Goal: Information Seeking & Learning: Check status

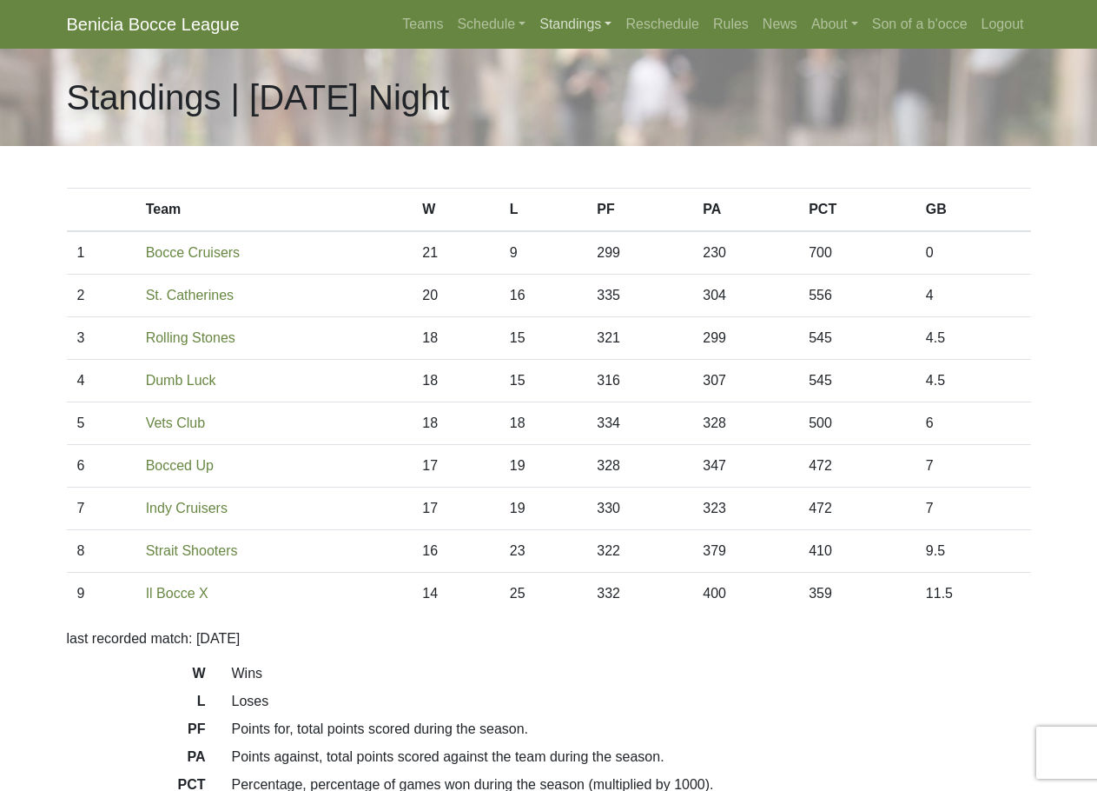
click at [549, 27] on link "Standings" at bounding box center [576, 24] width 86 height 35
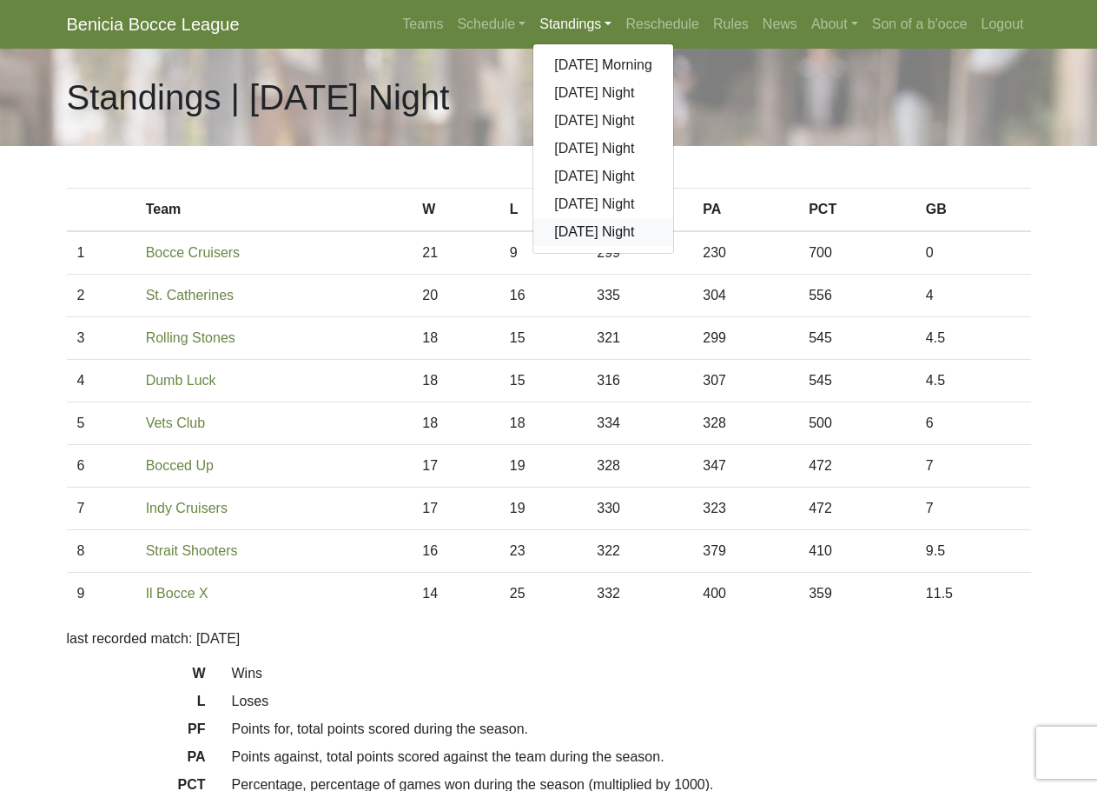
click at [580, 230] on link "[DATE] Night" at bounding box center [604, 232] width 140 height 28
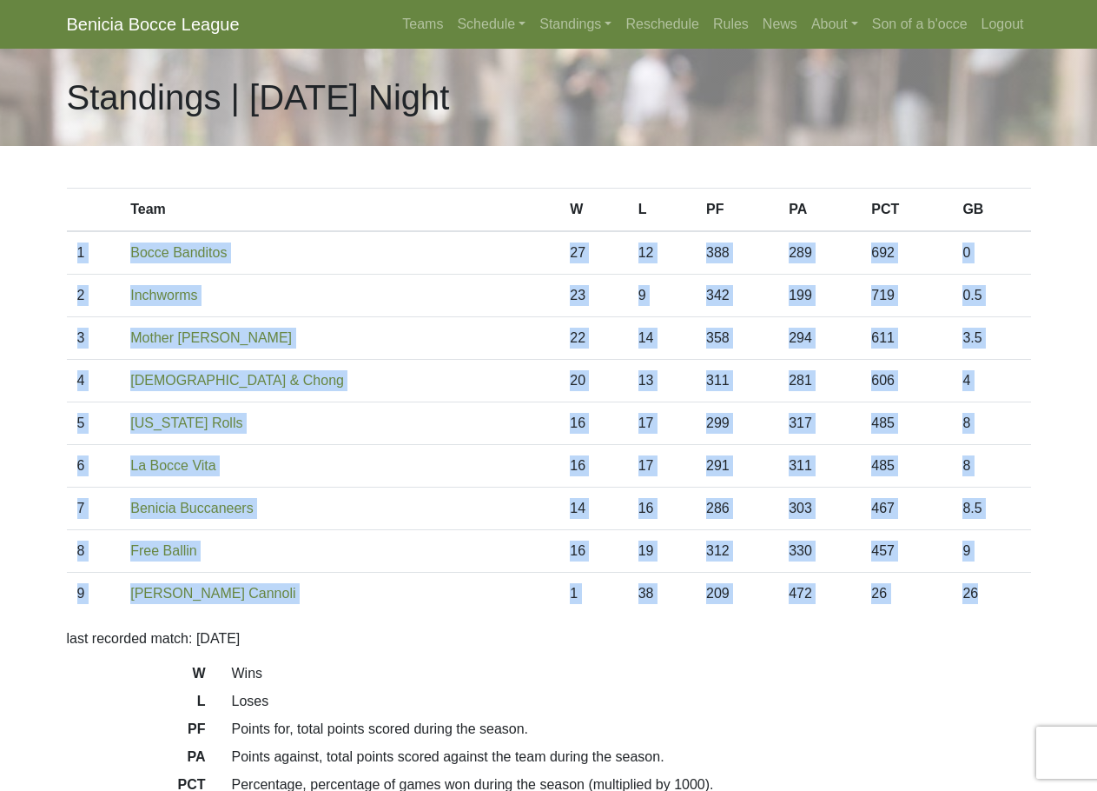
drag, startPoint x: 991, startPoint y: 592, endPoint x: 74, endPoint y: 255, distance: 976.7
click at [74, 255] on tbody "1 Bocce Banditos 27 12 388 289 692 0 2 Inchworms 23 9 342 199 719 0.5 3 22 14 3…" at bounding box center [549, 422] width 964 height 383
copy tbody "1 Bocce Banditos 27 12 388 289 692 0 2 Inchworms 23 9 342 199 719 0.5 3 Mother …"
click at [522, 26] on link "Schedule" at bounding box center [491, 24] width 83 height 35
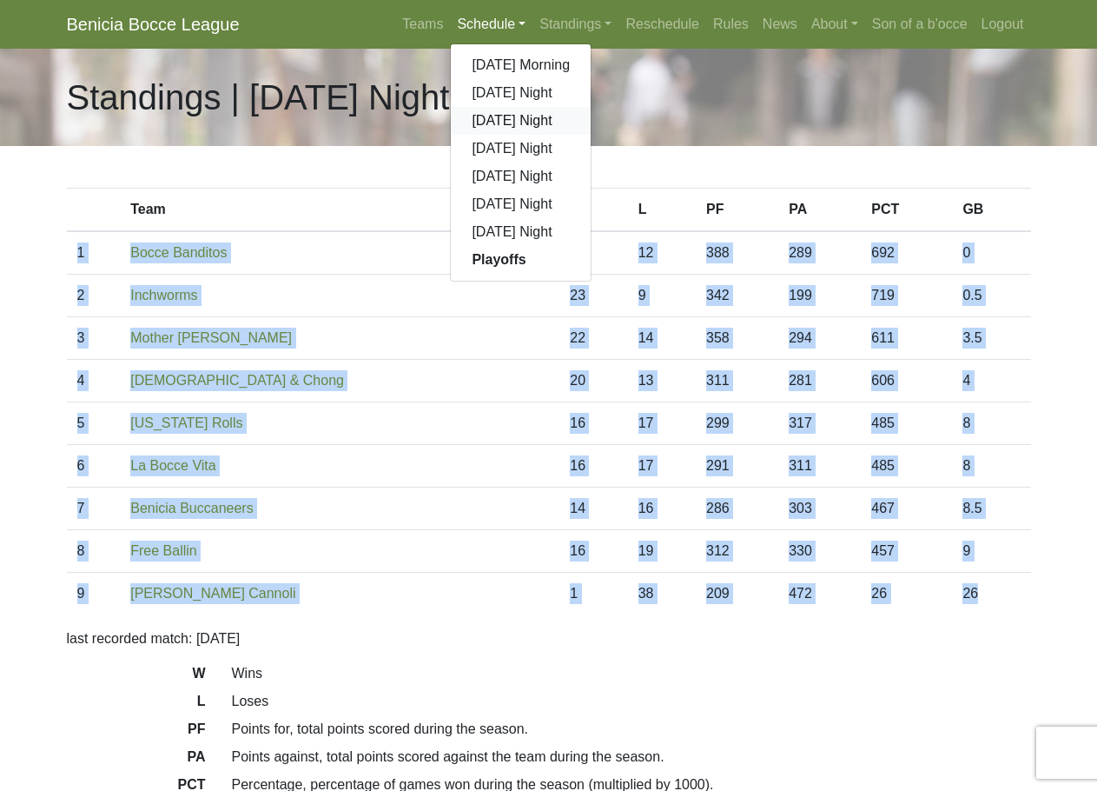
click at [504, 122] on link "[DATE] Night" at bounding box center [521, 121] width 140 height 28
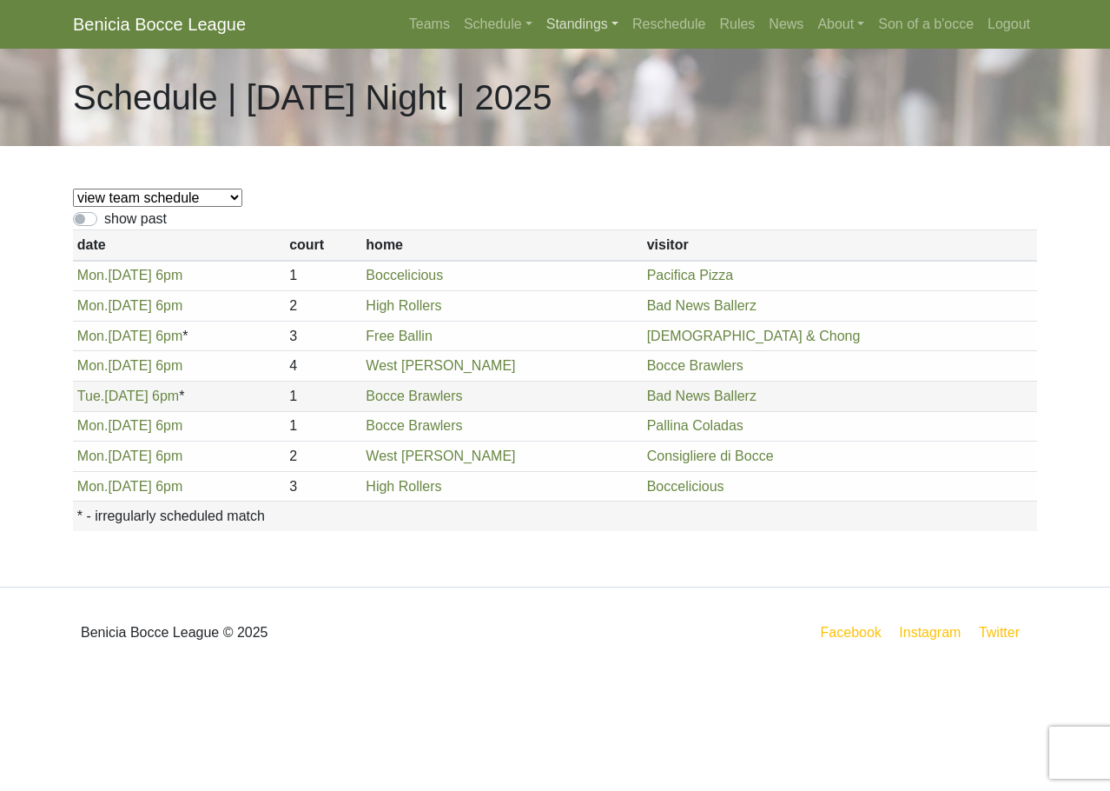
click at [573, 15] on link "Standings" at bounding box center [583, 24] width 86 height 35
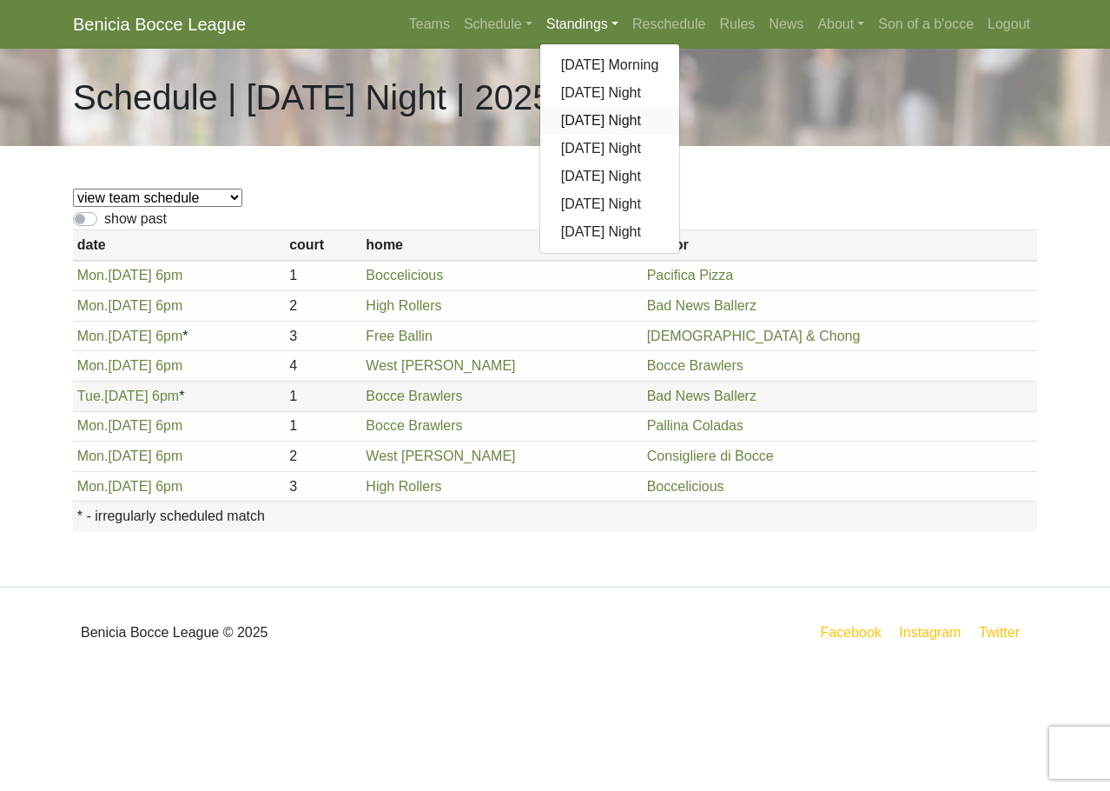
click at [584, 115] on link "[DATE] Night" at bounding box center [610, 121] width 140 height 28
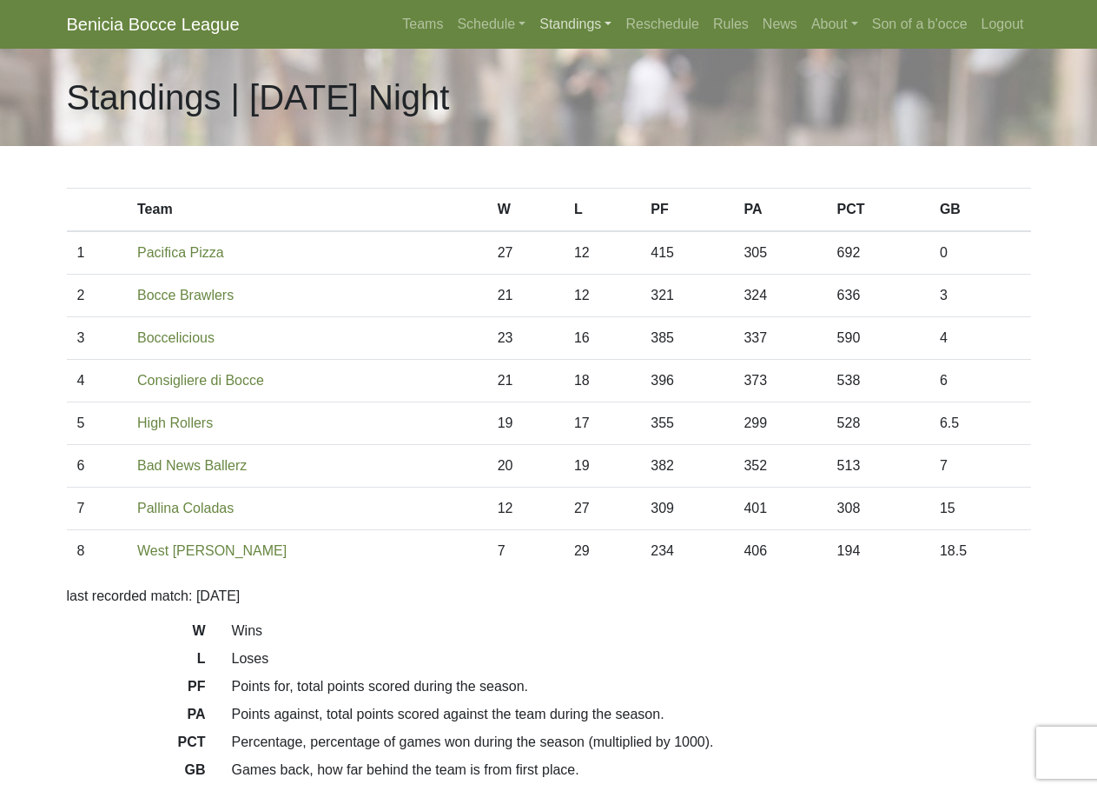
click at [606, 27] on link "Standings" at bounding box center [576, 24] width 86 height 35
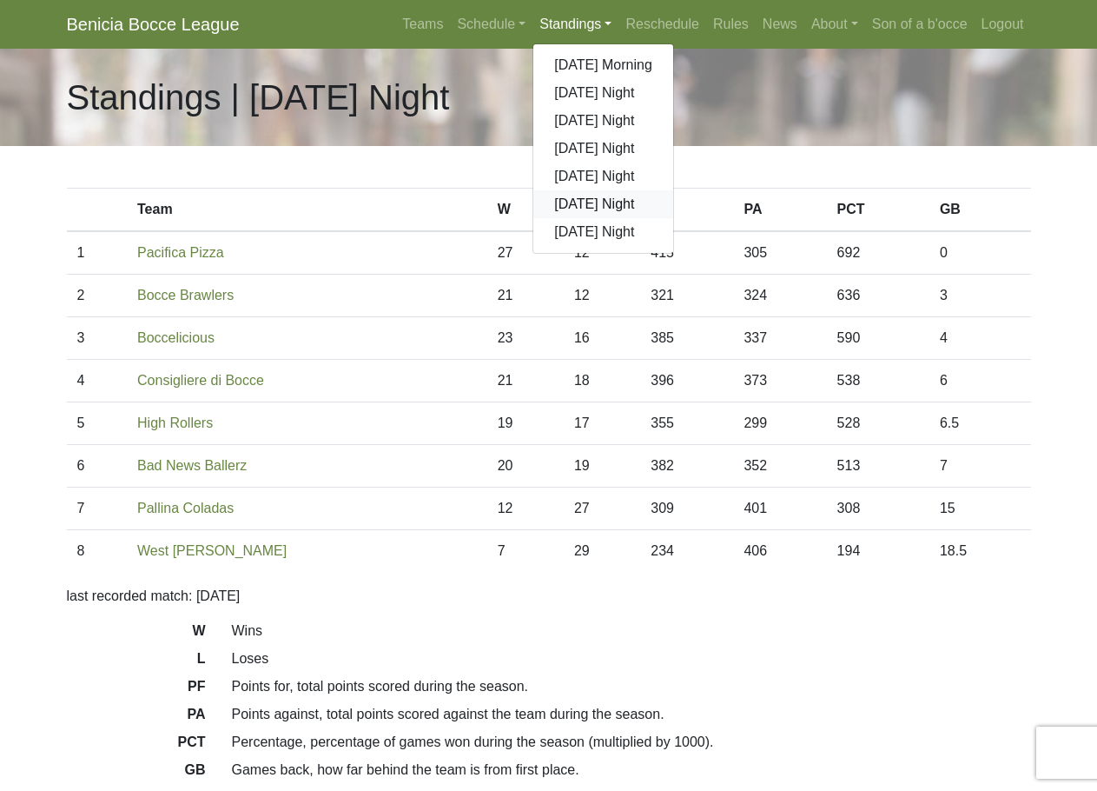
click at [588, 215] on link "[DATE] Night" at bounding box center [604, 204] width 140 height 28
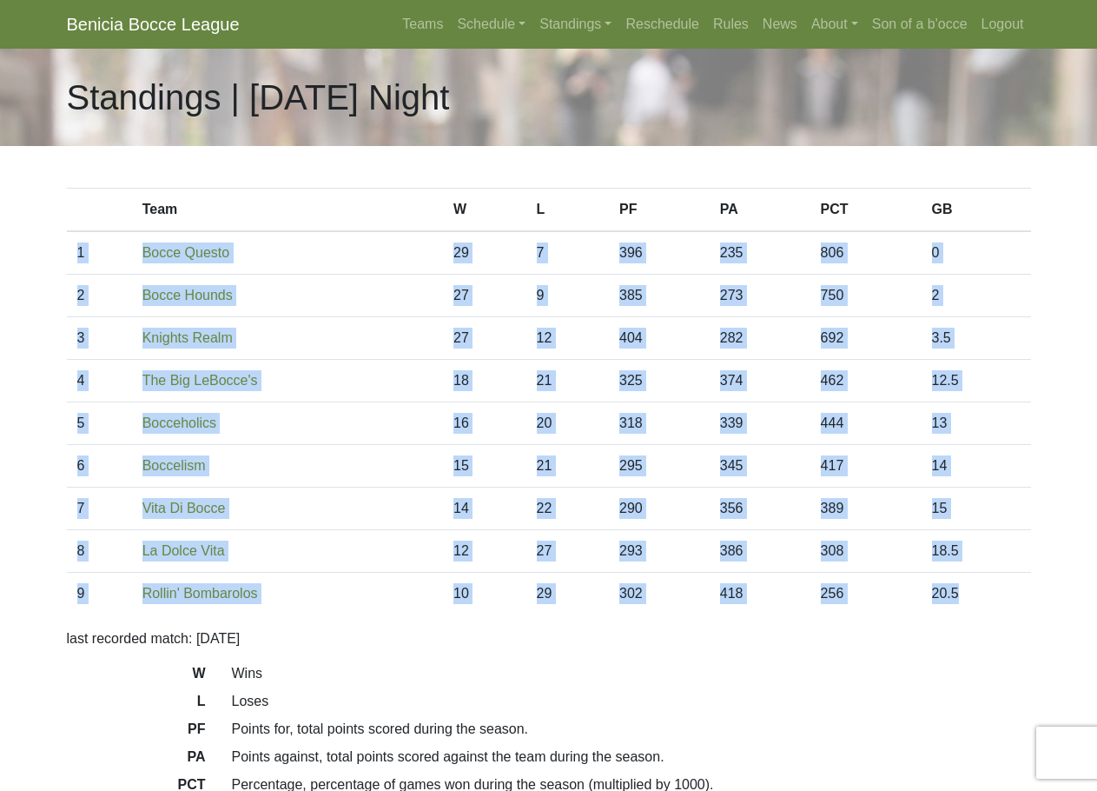
drag, startPoint x: 974, startPoint y: 593, endPoint x: 78, endPoint y: 270, distance: 952.1
click at [78, 270] on tbody "1 Bocce Questo 29 7 396 235 806 0 2 Bocce Hounds 27 9 385 273 750 2 3 27 12 404…" at bounding box center [549, 422] width 964 height 383
copy tbody "1 Bocce Questo 29 7 396 235 806 0 2 Bocce Hounds 27 9 385 273 750 2 3 Knights R…"
click at [586, 22] on link "Standings" at bounding box center [576, 24] width 86 height 35
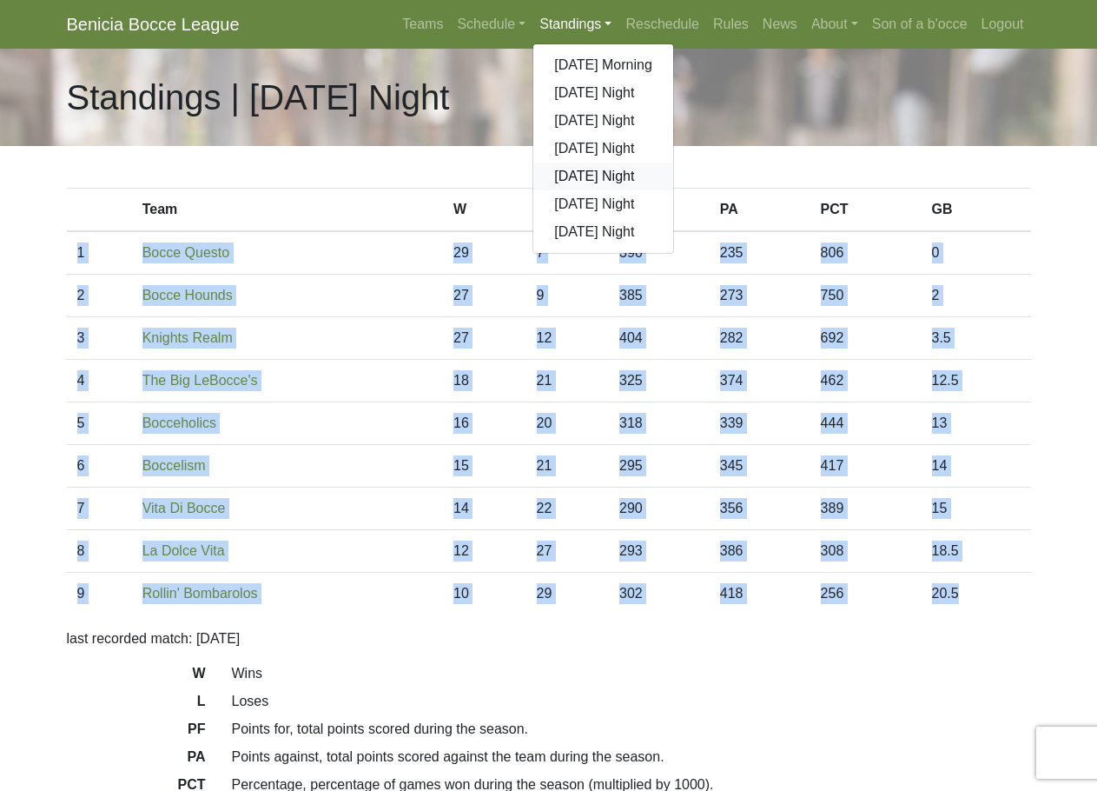
click at [579, 176] on link "[DATE] Night" at bounding box center [604, 176] width 140 height 28
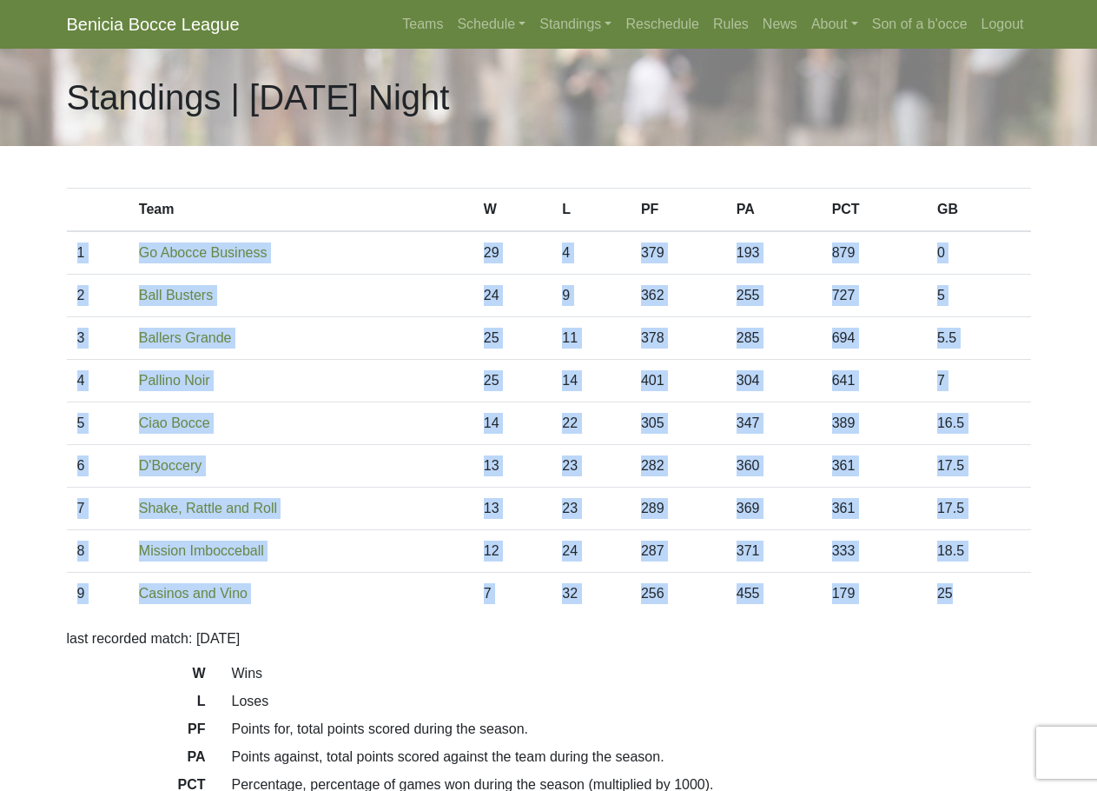
drag, startPoint x: 986, startPoint y: 597, endPoint x: 77, endPoint y: 256, distance: 970.6
click at [77, 256] on tbody "1 Go Abocce Business 29 4 379 193 879 0 2 Ball Busters 24 9 362 255 727 5 3 25 …" at bounding box center [549, 422] width 964 height 383
copy tbody "1 Go Abocce Business 29 4 379 193 879 0 2 Ball Busters 24 9 362 255 727 5 3 Bal…"
click at [610, 25] on link "Standings" at bounding box center [576, 24] width 86 height 35
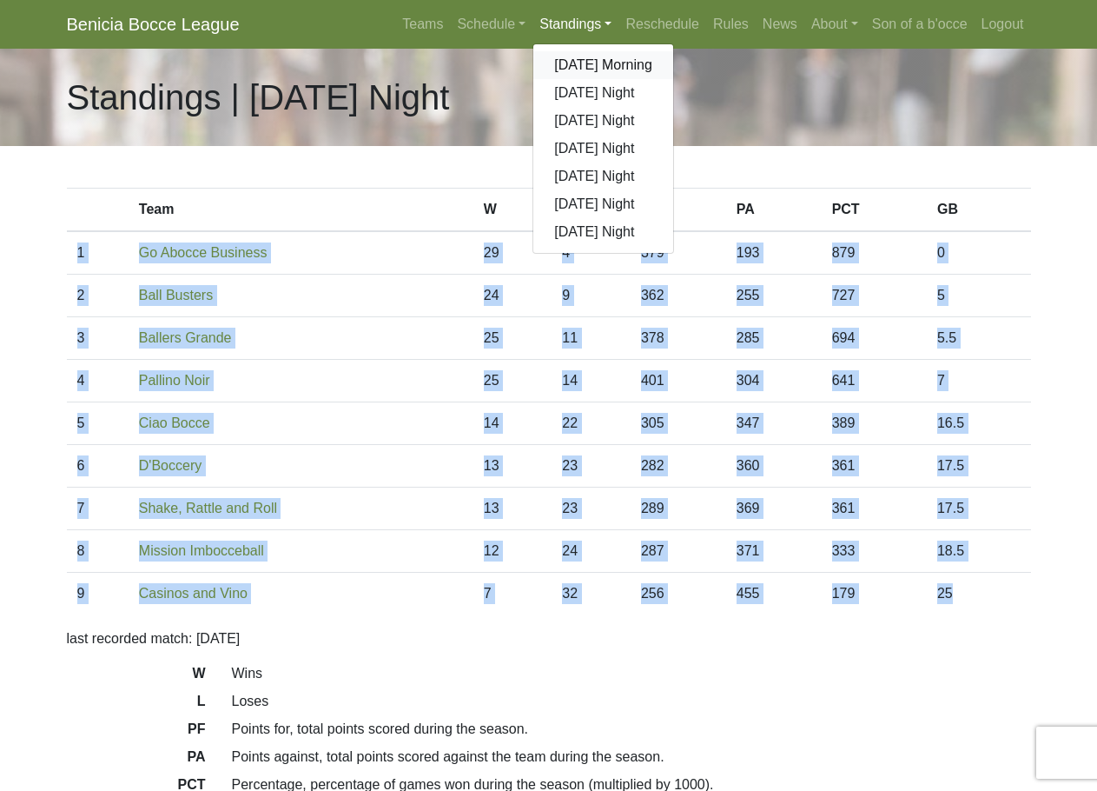
click at [583, 70] on link "[DATE] Morning" at bounding box center [604, 65] width 140 height 28
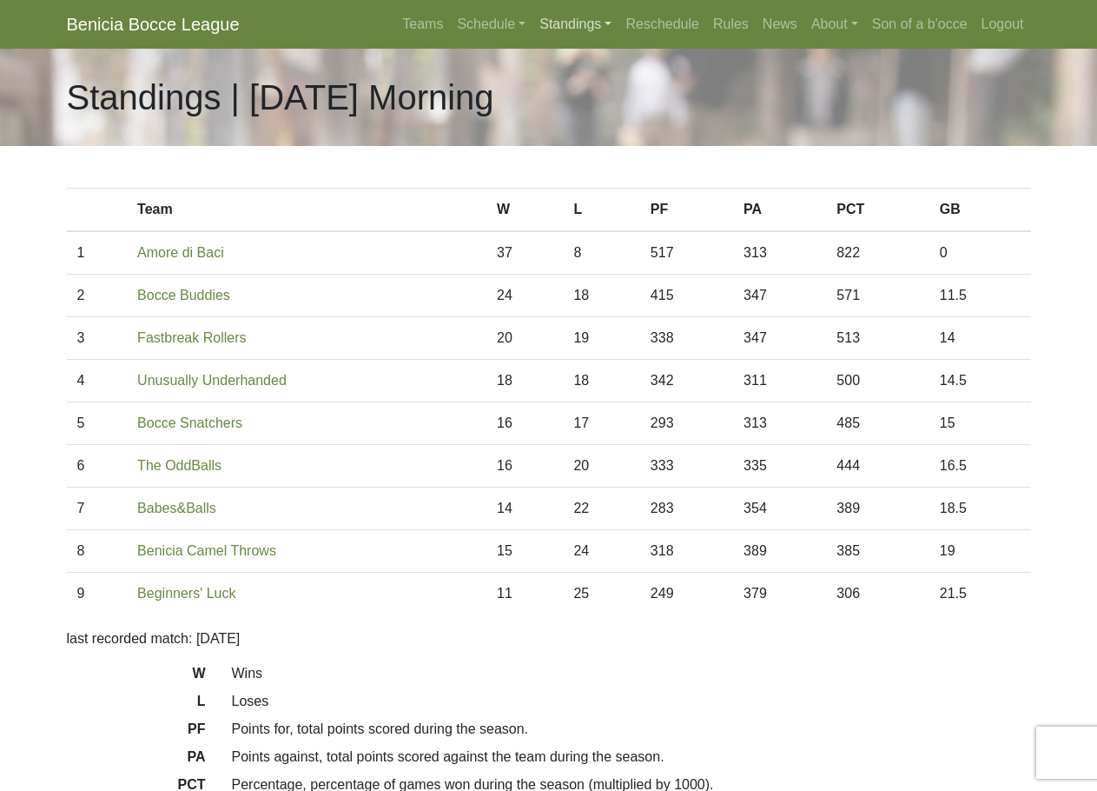
click at [608, 32] on link "Standings" at bounding box center [576, 24] width 86 height 35
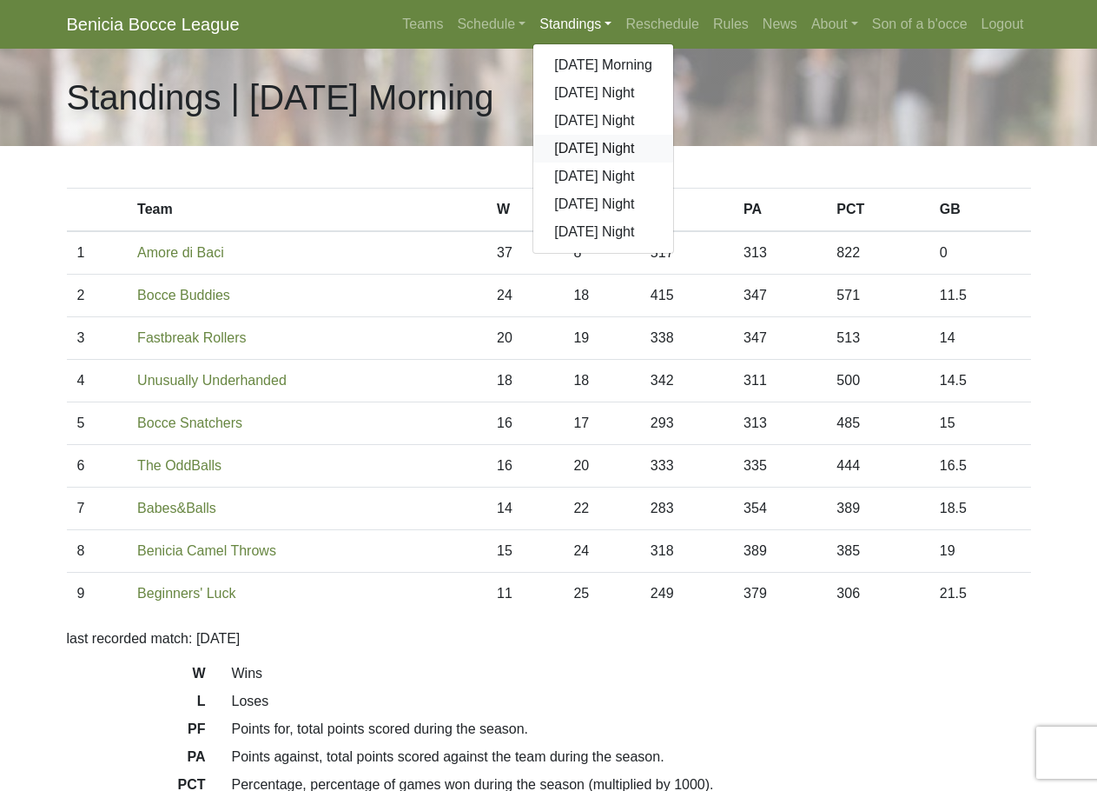
click at [595, 142] on link "[DATE] Night" at bounding box center [604, 149] width 140 height 28
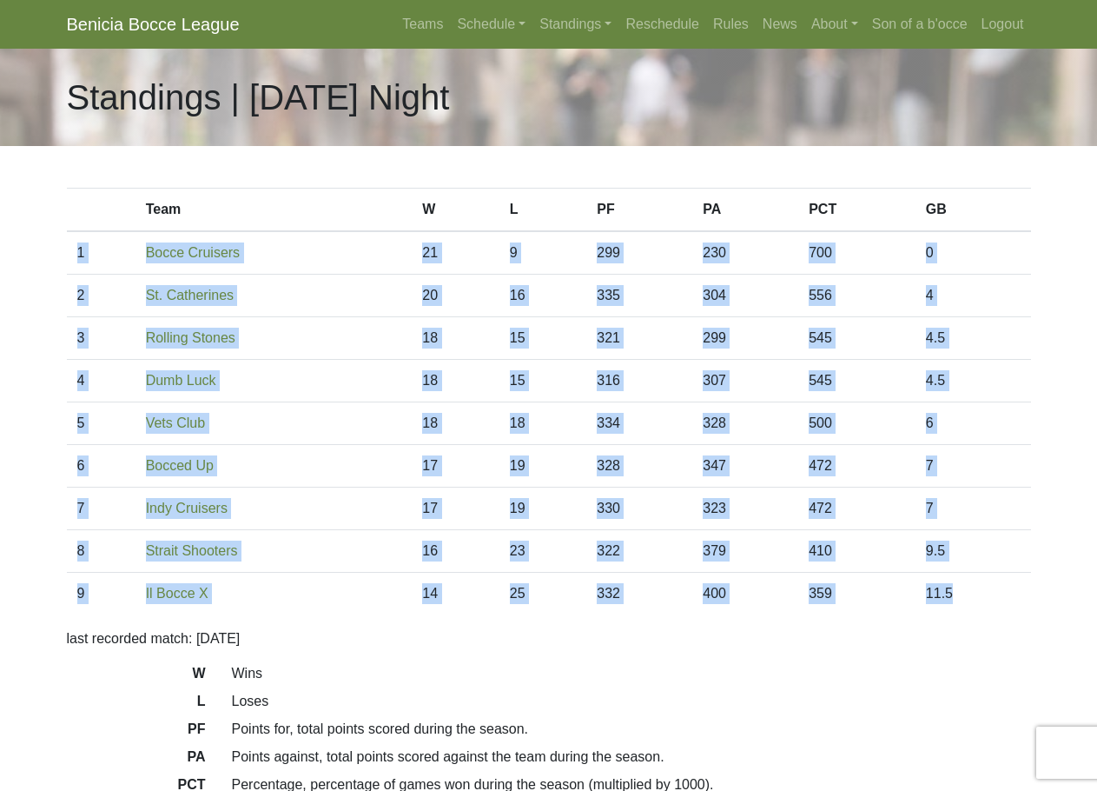
drag, startPoint x: 982, startPoint y: 602, endPoint x: 80, endPoint y: 260, distance: 964.7
click at [80, 260] on tbody "1 Bocce Cruisers 21 9 299 230 700 0 2 St. Catherines 20 16 335 304 556 4 3 18 1…" at bounding box center [549, 422] width 964 height 383
copy tbody "1 Bocce Cruisers 21 9 299 230 700 0 2 St. Catherines 20 16 335 304 556 4 3 Roll…"
click at [599, 23] on link "Standings" at bounding box center [576, 24] width 86 height 35
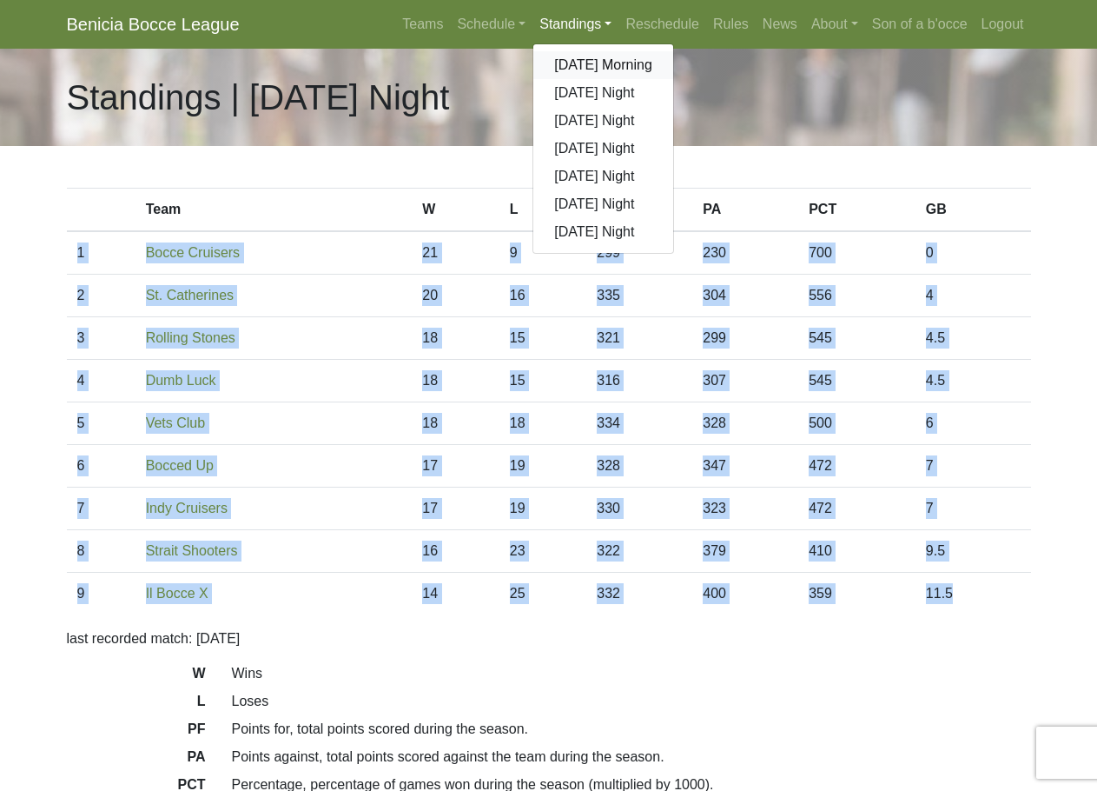
click at [598, 74] on link "[DATE] Morning" at bounding box center [604, 65] width 140 height 28
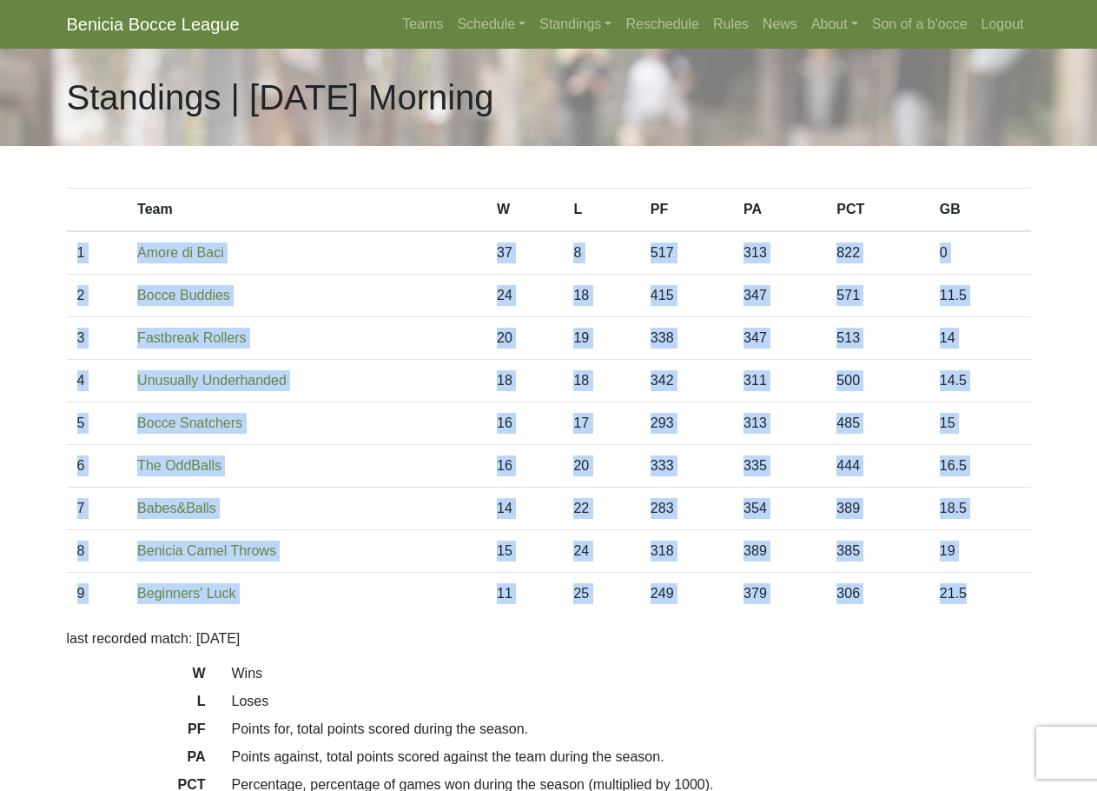
drag, startPoint x: 999, startPoint y: 587, endPoint x: 75, endPoint y: 267, distance: 978.2
click at [75, 267] on tbody "1 Amore di Baci 37 8 517 313 822 0 2 Bocce Buddies 24 18 415 347 571 11.5 3 20 …" at bounding box center [549, 422] width 964 height 383
copy tbody "1 Amore di Baci 37 8 517 313 822 0 2 Bocce Buddies 24 18 415 347 571 11.5 3 Fas…"
click at [590, 23] on link "Standings" at bounding box center [576, 24] width 86 height 35
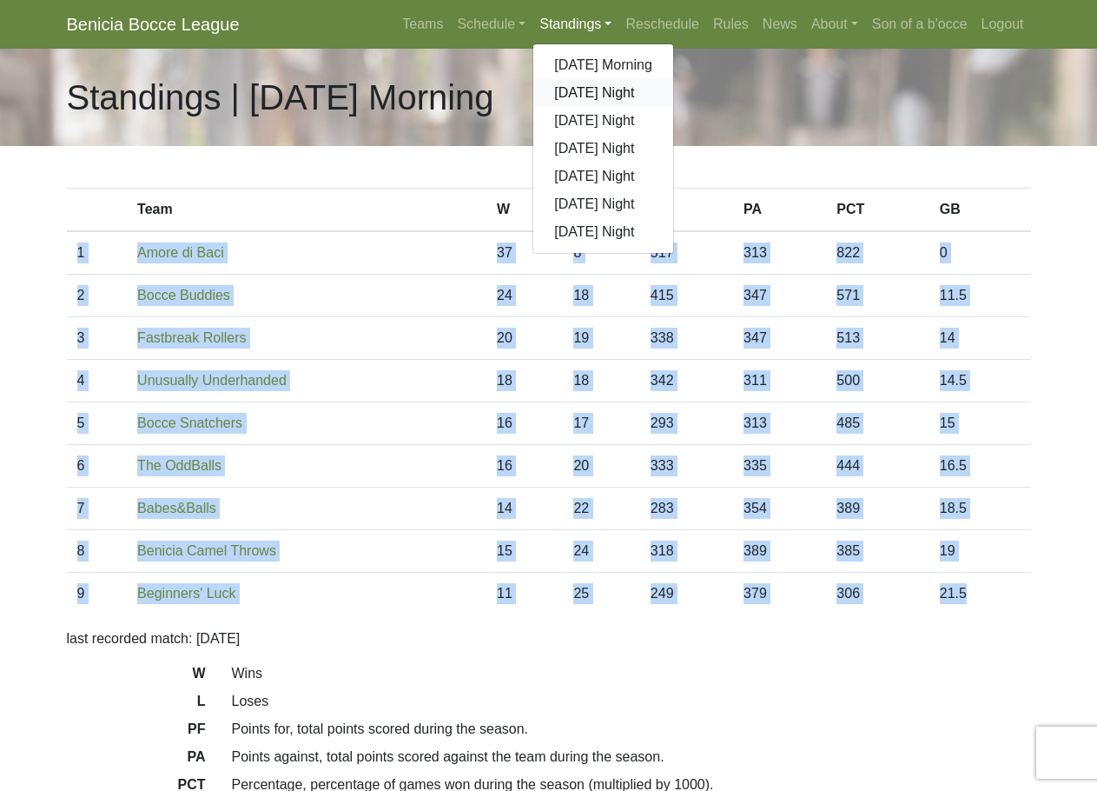
click at [587, 96] on link "[DATE] Night" at bounding box center [604, 93] width 140 height 28
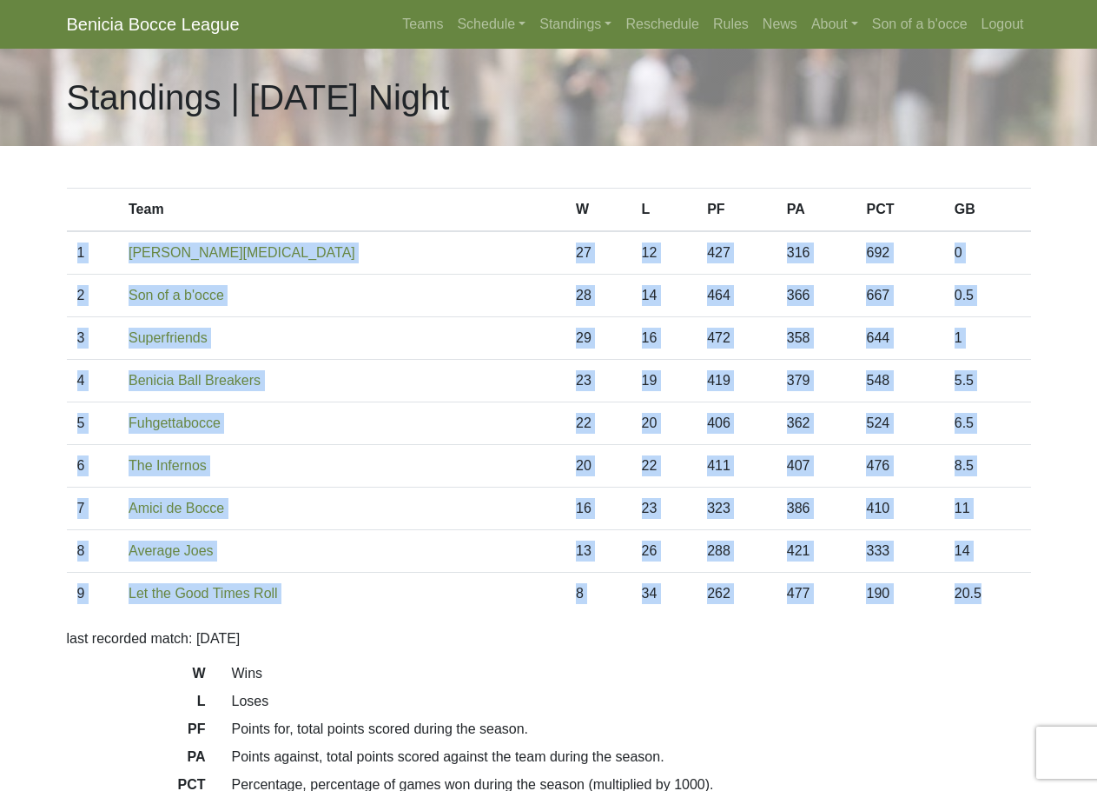
drag, startPoint x: 997, startPoint y: 588, endPoint x: 75, endPoint y: 270, distance: 976.0
click at [75, 270] on tbody "1 Benicia [MEDICAL_DATA] 27 12 427 316 692 0 2 Son of a b'occe 28 14 464 366 66…" at bounding box center [549, 422] width 964 height 383
copy tbody "1 [PERSON_NAME][MEDICAL_DATA] 27 12 427 316 692 0 2 Son of a b'occe 28 14 464 3…"
click at [605, 29] on link "Standings" at bounding box center [576, 24] width 86 height 35
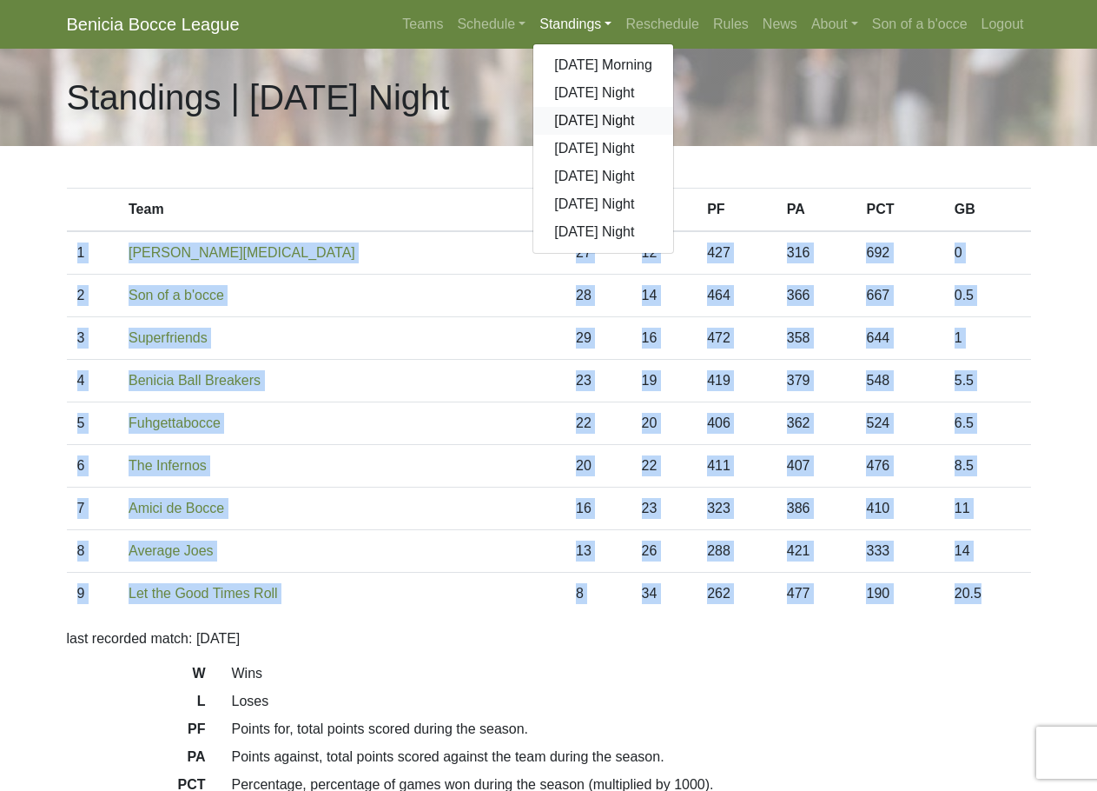
click at [601, 114] on link "[DATE] Night" at bounding box center [604, 121] width 140 height 28
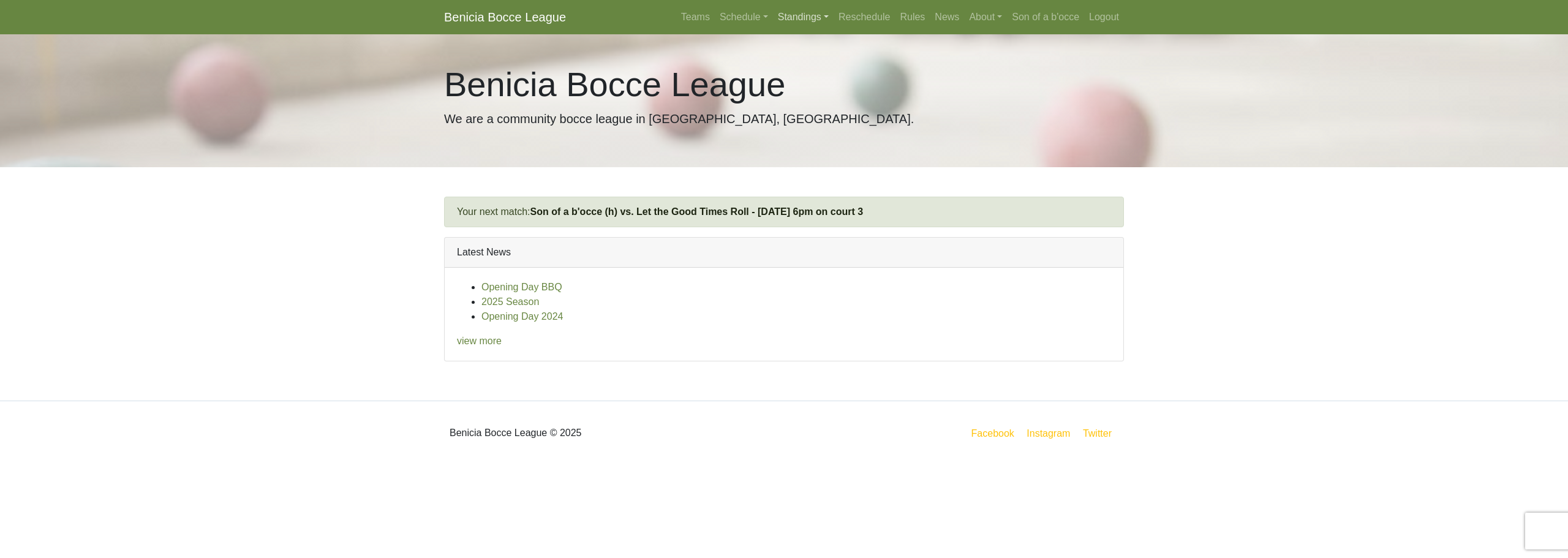
click at [804, 16] on link "Standings" at bounding box center [804, 17] width 61 height 25
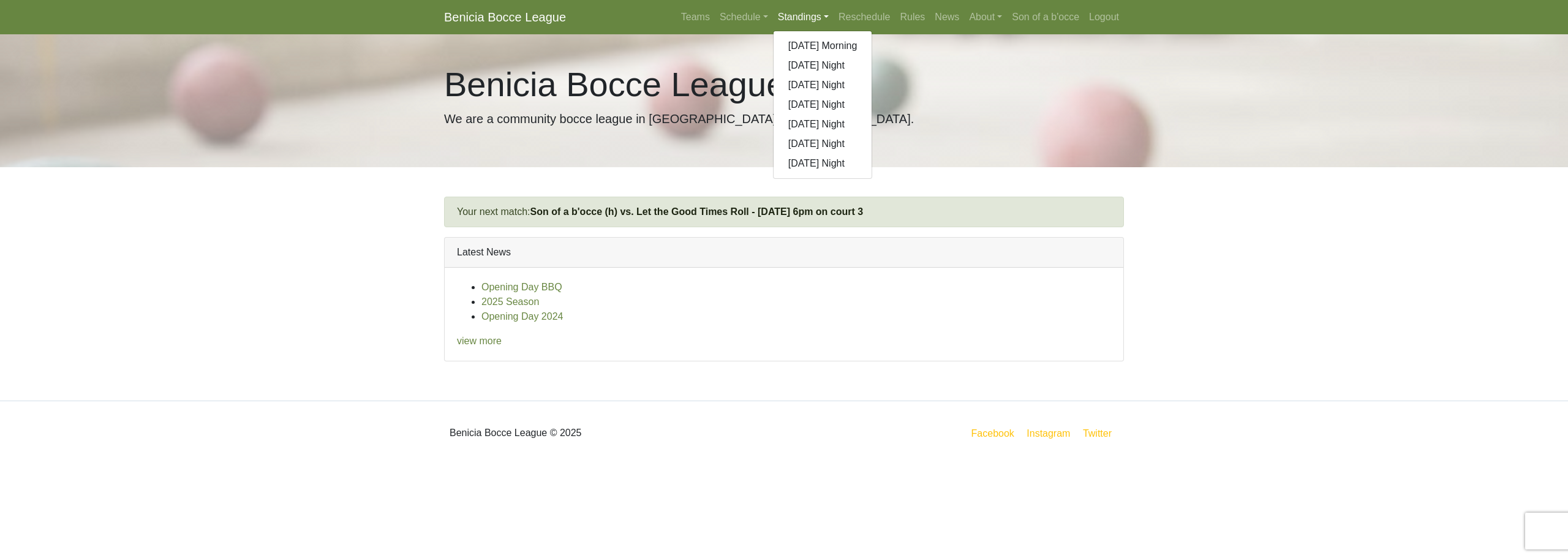
click at [333, 407] on footer "Benicia Bocce League © 2025 Facebook Instagram Twitter" at bounding box center [784, 432] width 1568 height 64
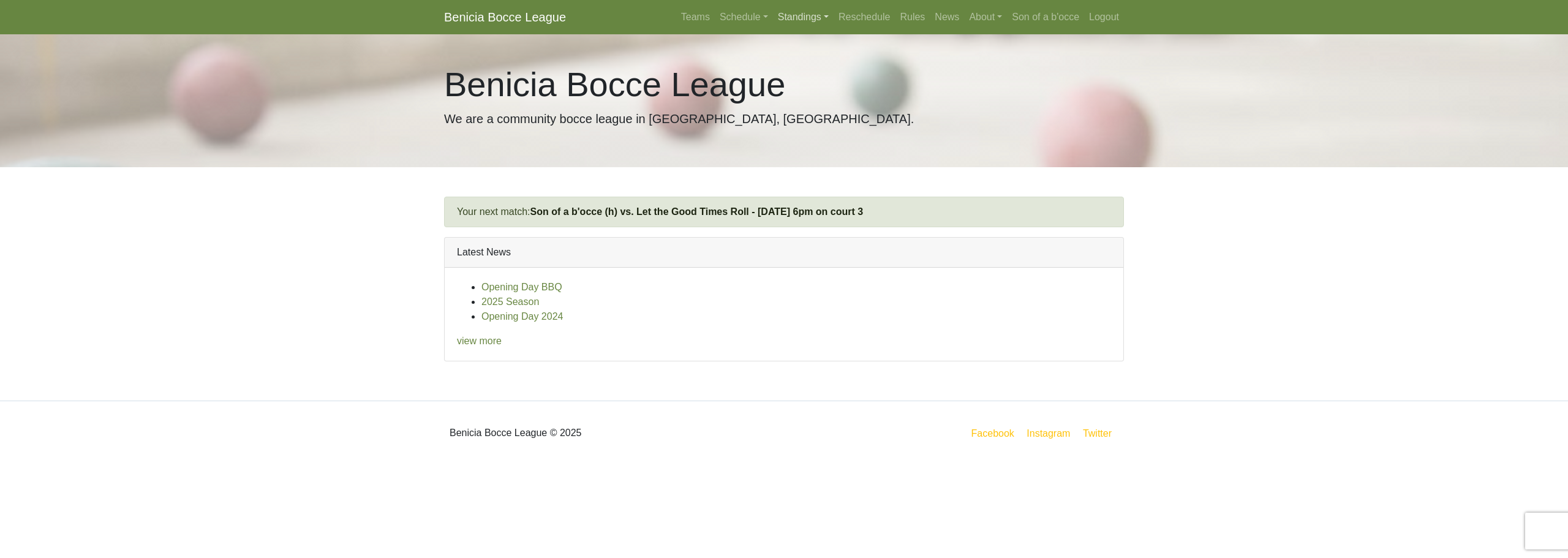
click at [809, 12] on link "Standings" at bounding box center [804, 17] width 61 height 25
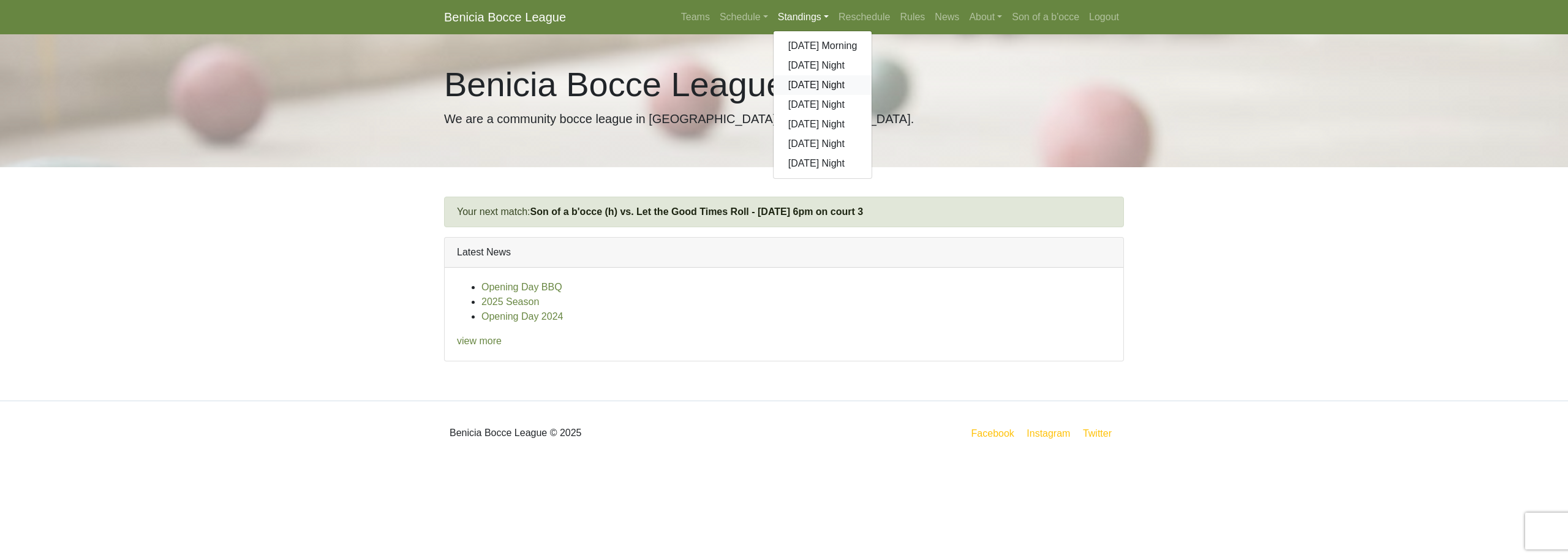
click at [814, 84] on link "[DATE] Night" at bounding box center [823, 85] width 99 height 20
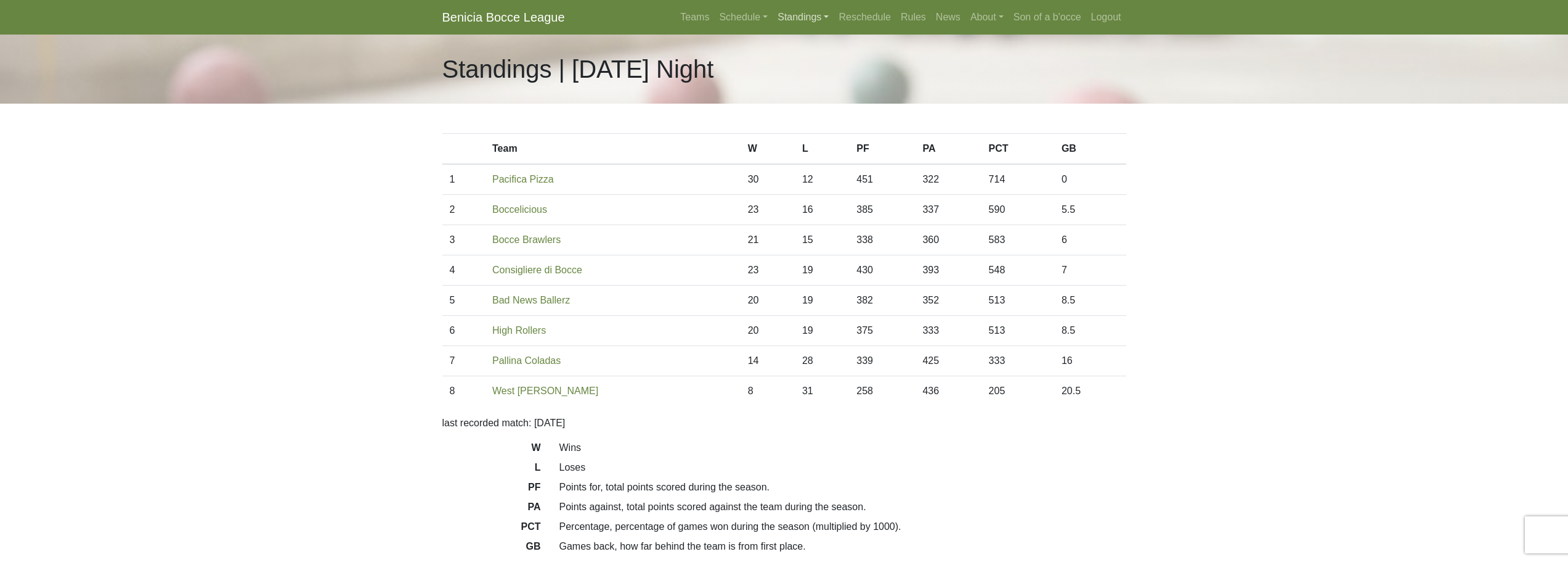
click at [816, 13] on link "Standings" at bounding box center [804, 17] width 61 height 25
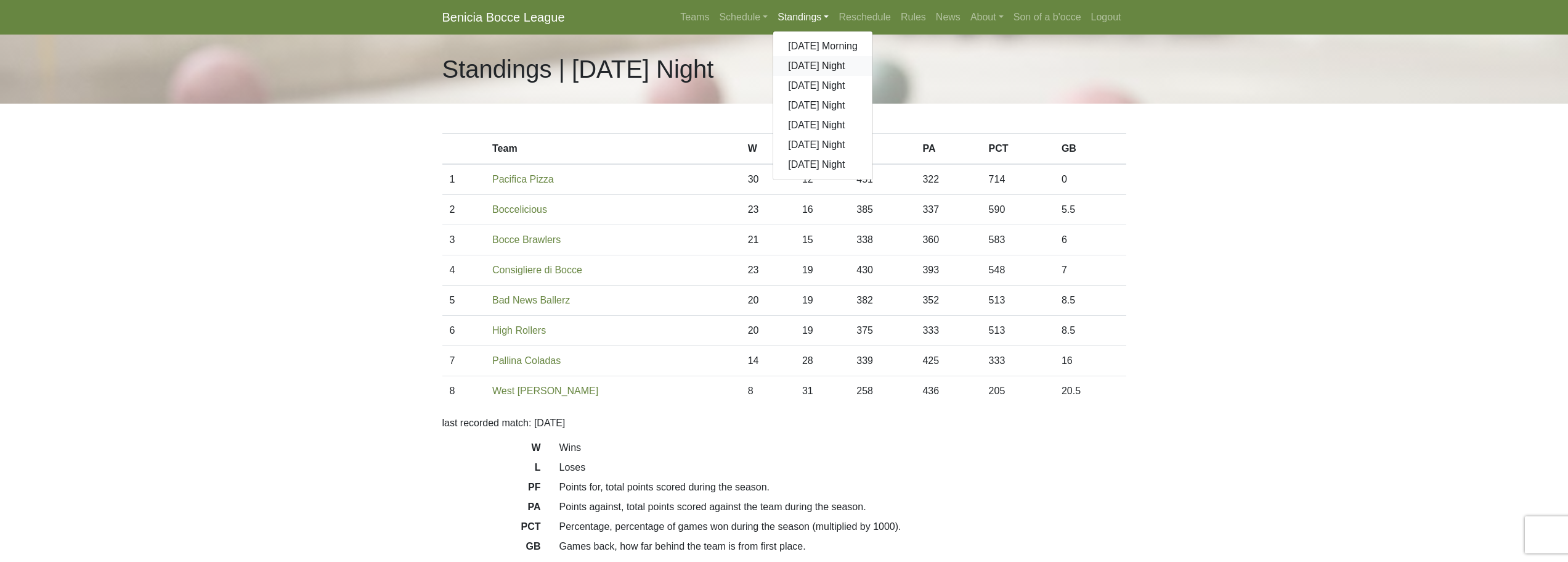
click at [813, 64] on link "[DATE] Night" at bounding box center [823, 66] width 99 height 20
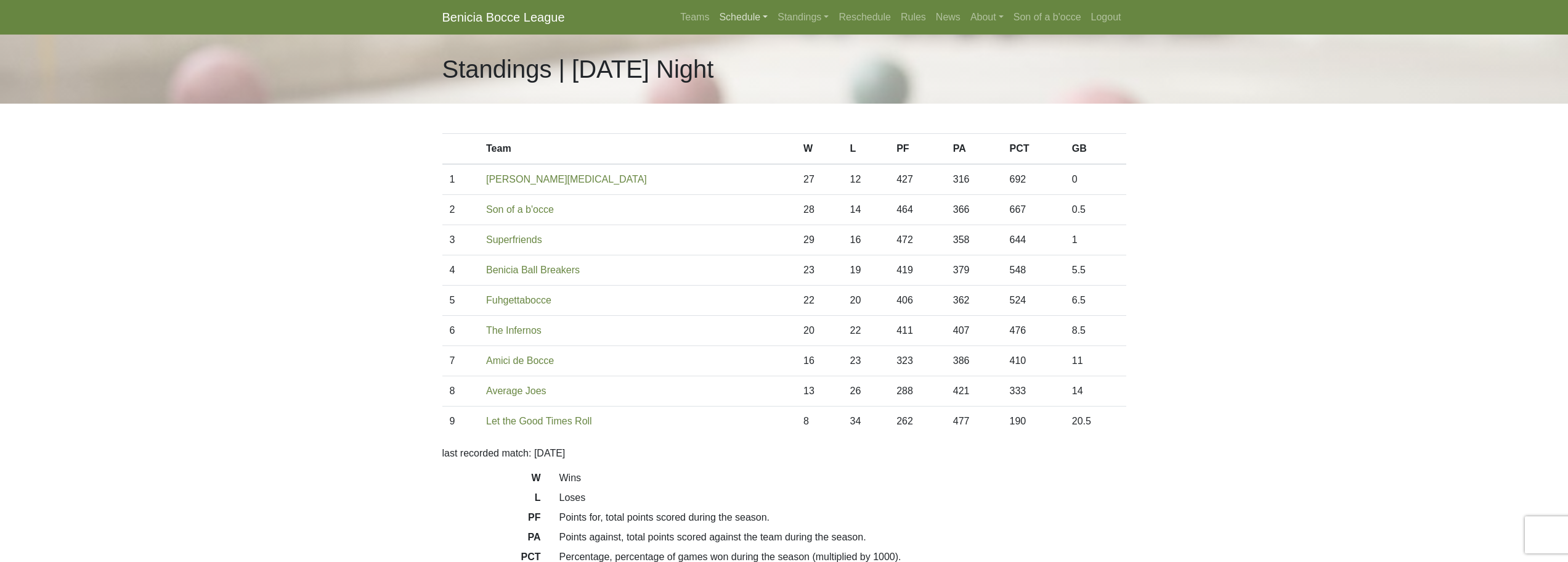
click at [730, 18] on link "Schedule" at bounding box center [743, 17] width 59 height 25
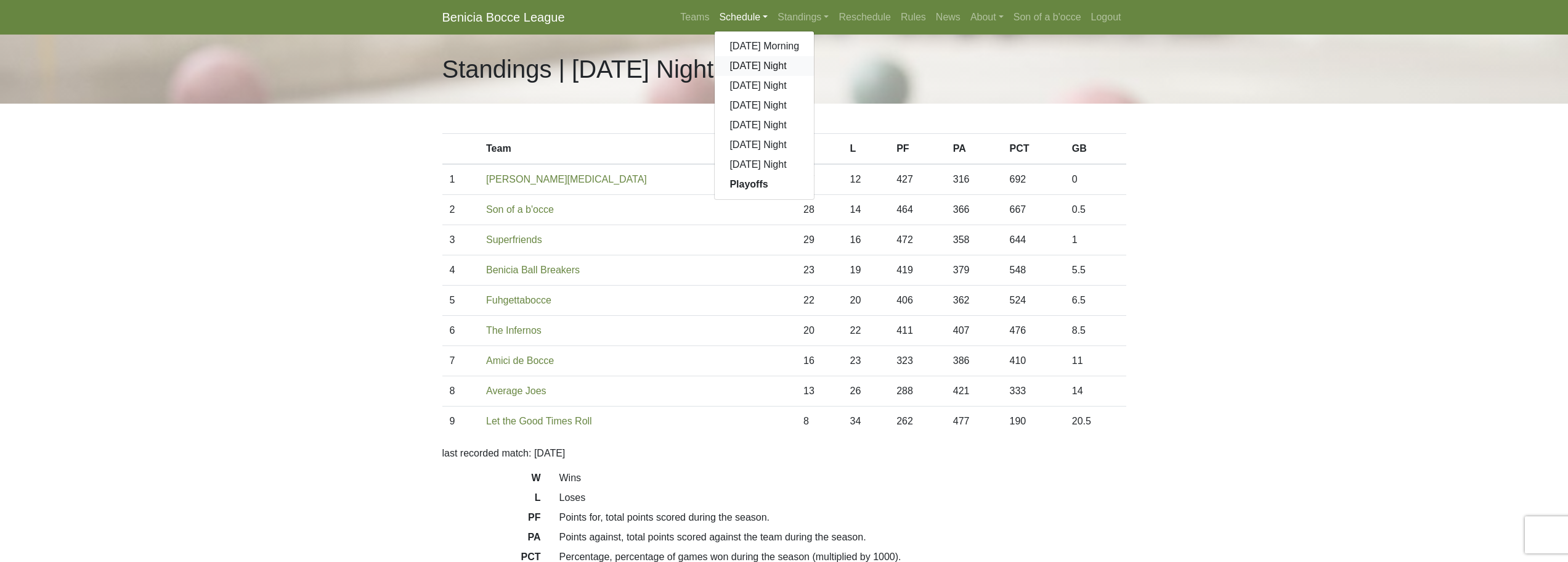
click at [745, 66] on link "[DATE] Night" at bounding box center [764, 66] width 99 height 20
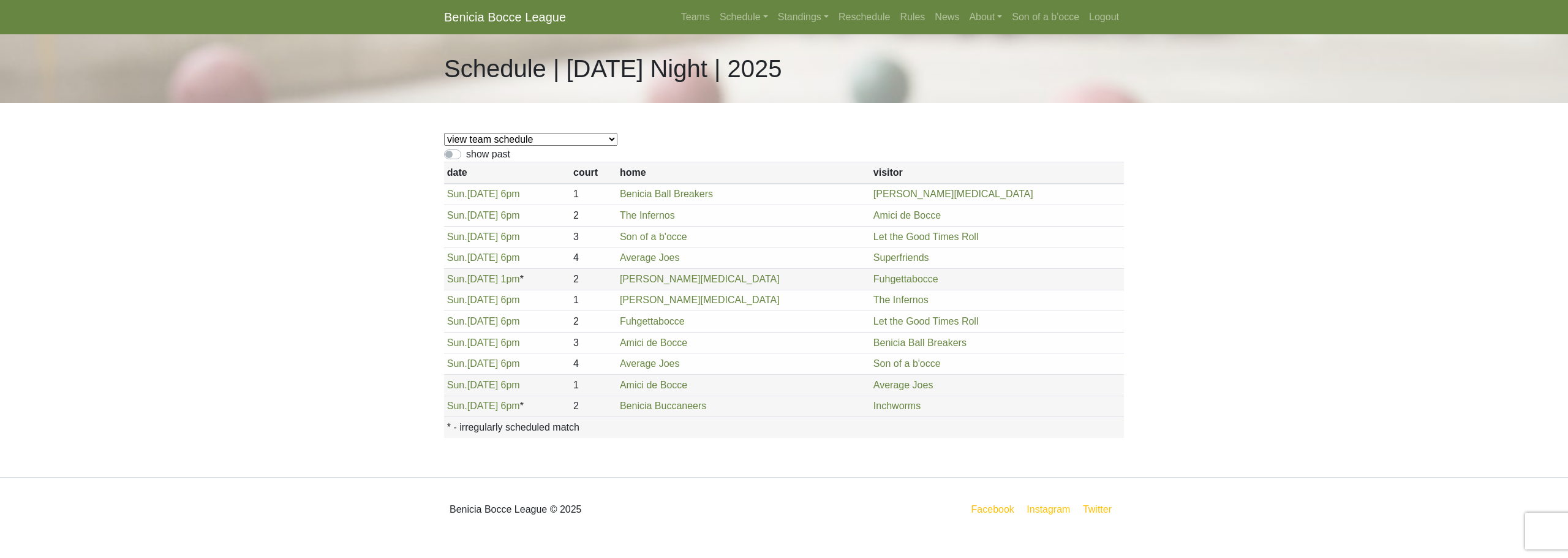
click at [466, 159] on label "show past" at bounding box center [488, 154] width 44 height 15
click at [466, 155] on input "show past" at bounding box center [470, 151] width 8 height 8
checkbox input "true"
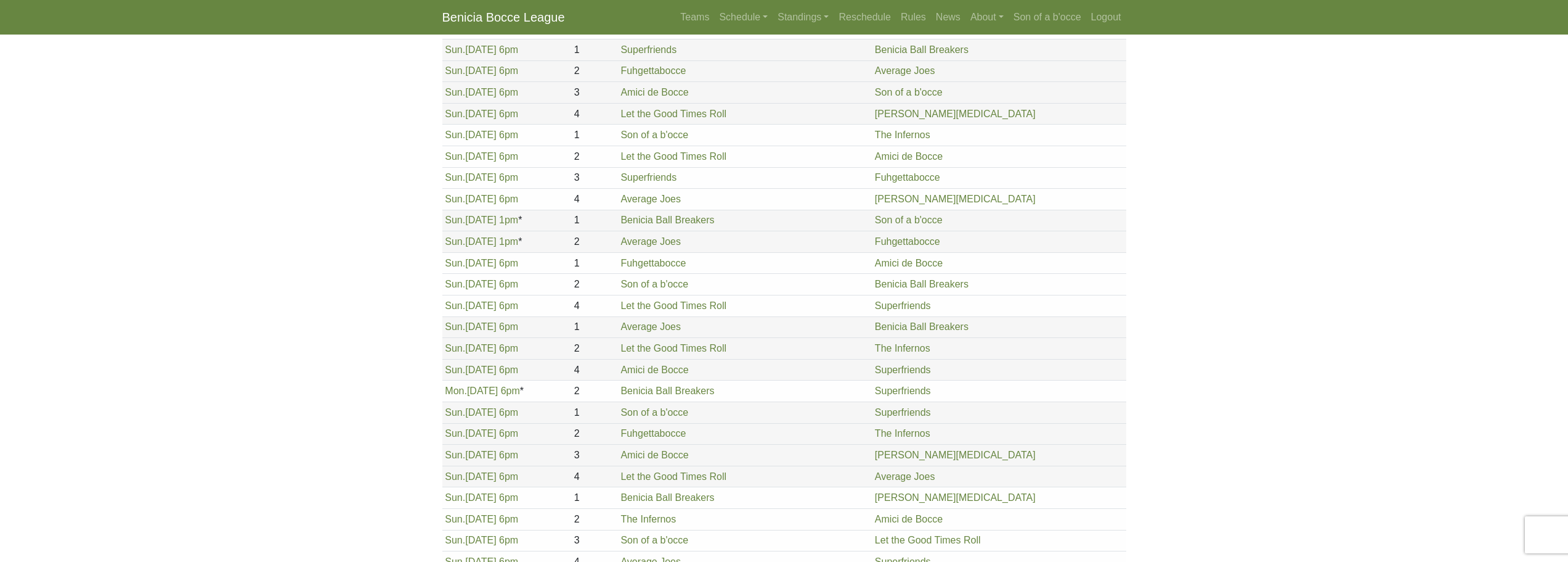
scroll to position [1151, 0]
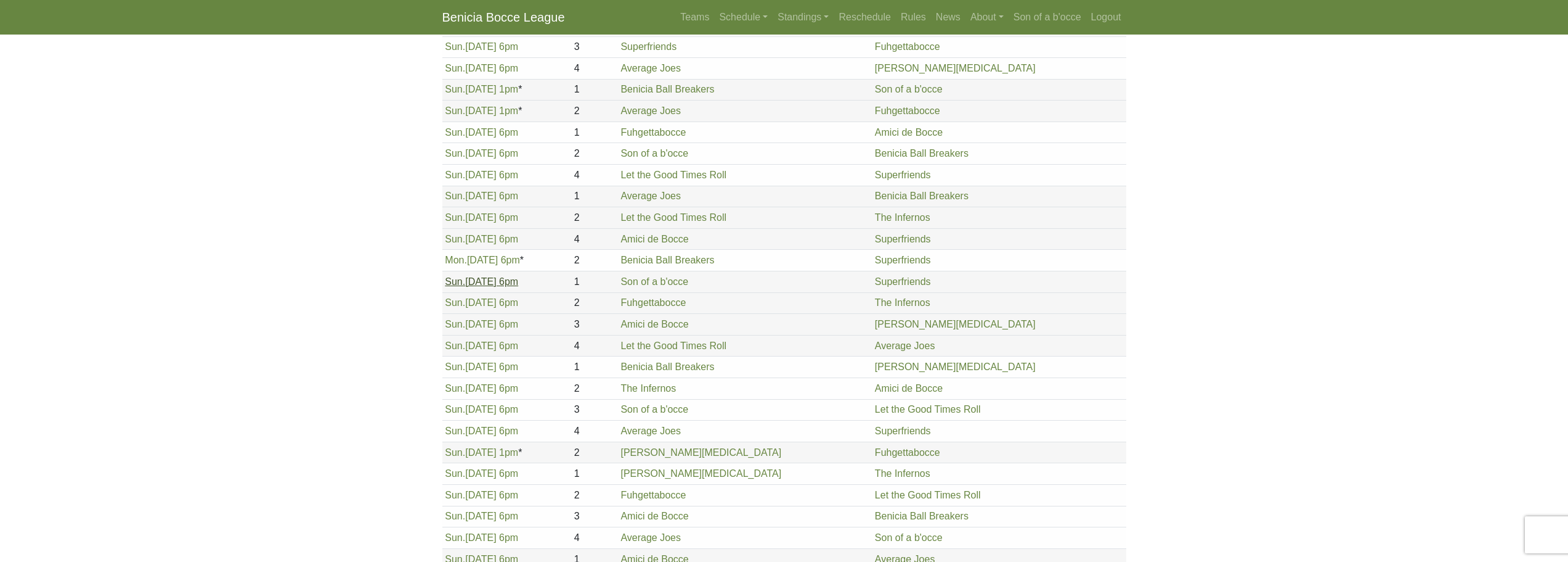
click at [486, 285] on link "Sun. 8/10, 6pm" at bounding box center [481, 281] width 73 height 11
click at [477, 303] on link "Sun. 8/10, 6pm" at bounding box center [481, 302] width 73 height 11
click at [463, 322] on span "Sun." at bounding box center [455, 324] width 21 height 11
click at [495, 350] on link "Sun. 8/10, 6pm" at bounding box center [481, 346] width 73 height 11
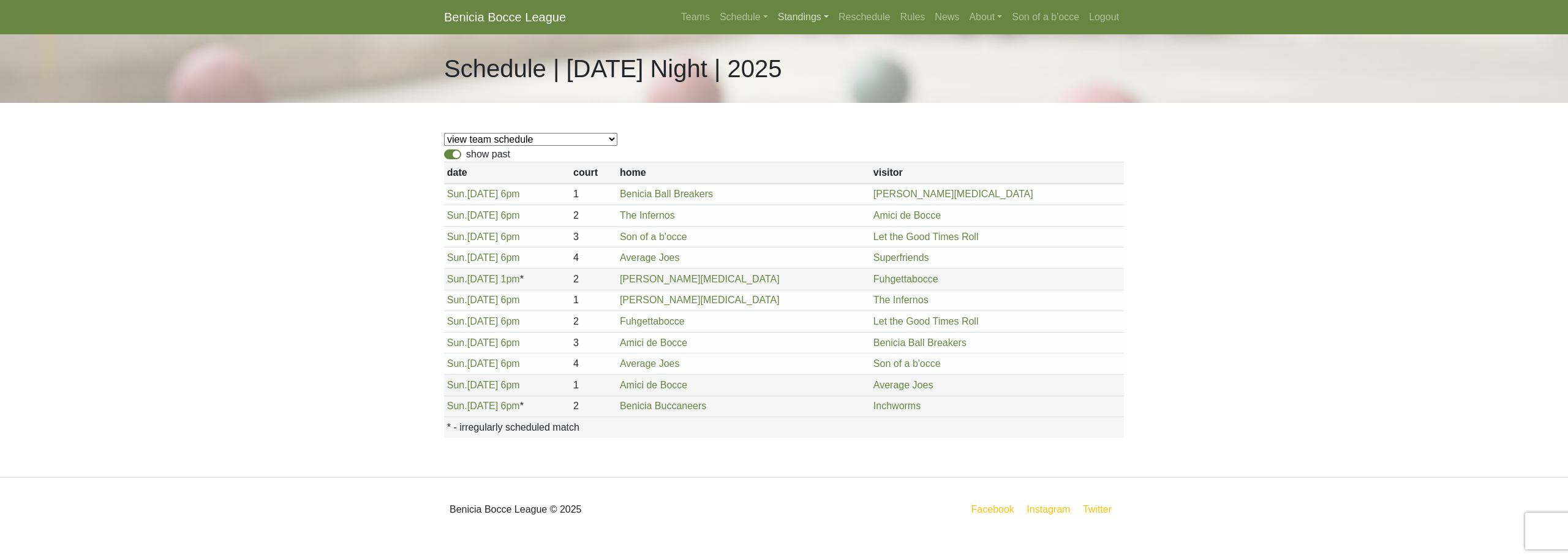
click at [809, 15] on link "Standings" at bounding box center [804, 17] width 61 height 25
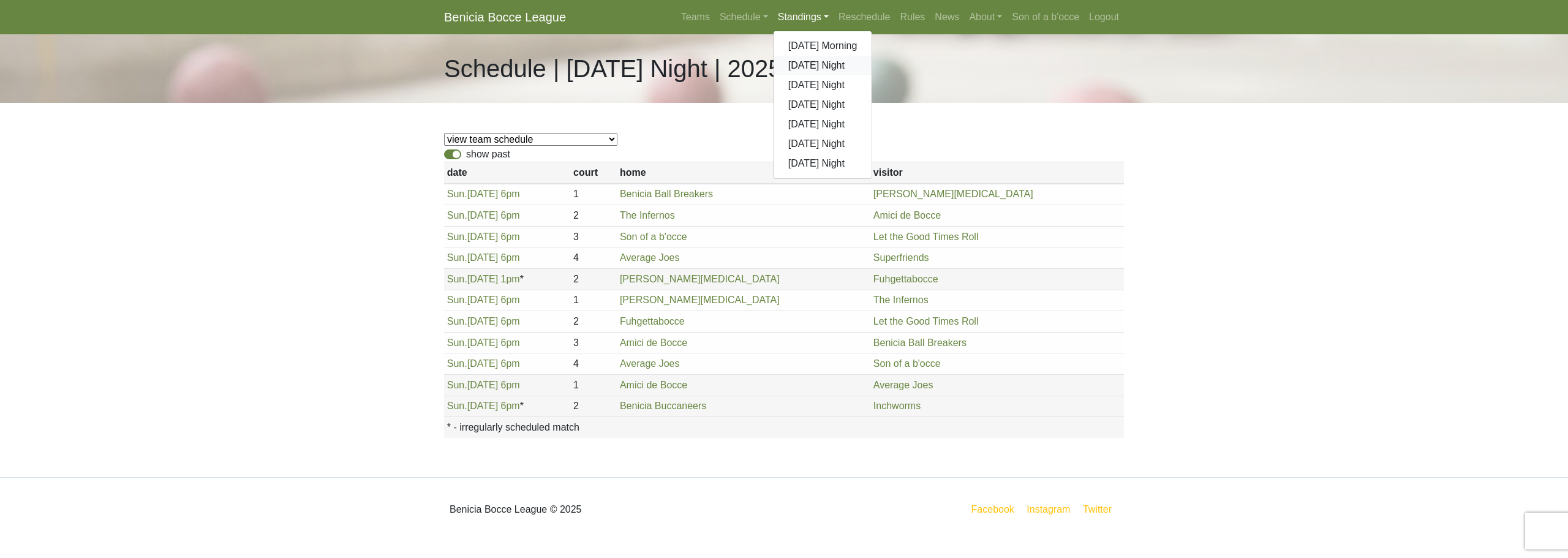
click at [832, 63] on link "[DATE] Night" at bounding box center [823, 66] width 99 height 20
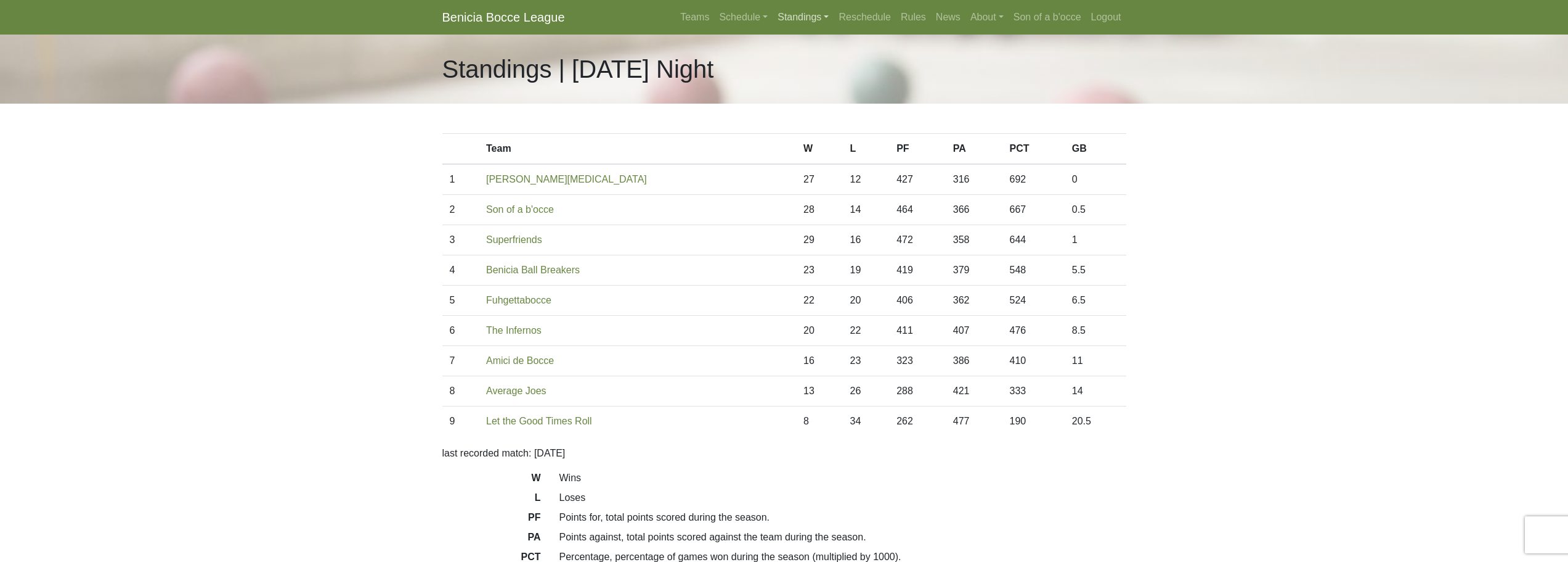
click at [801, 17] on link "Standings" at bounding box center [804, 17] width 61 height 25
click at [745, 10] on link "Schedule" at bounding box center [743, 17] width 59 height 25
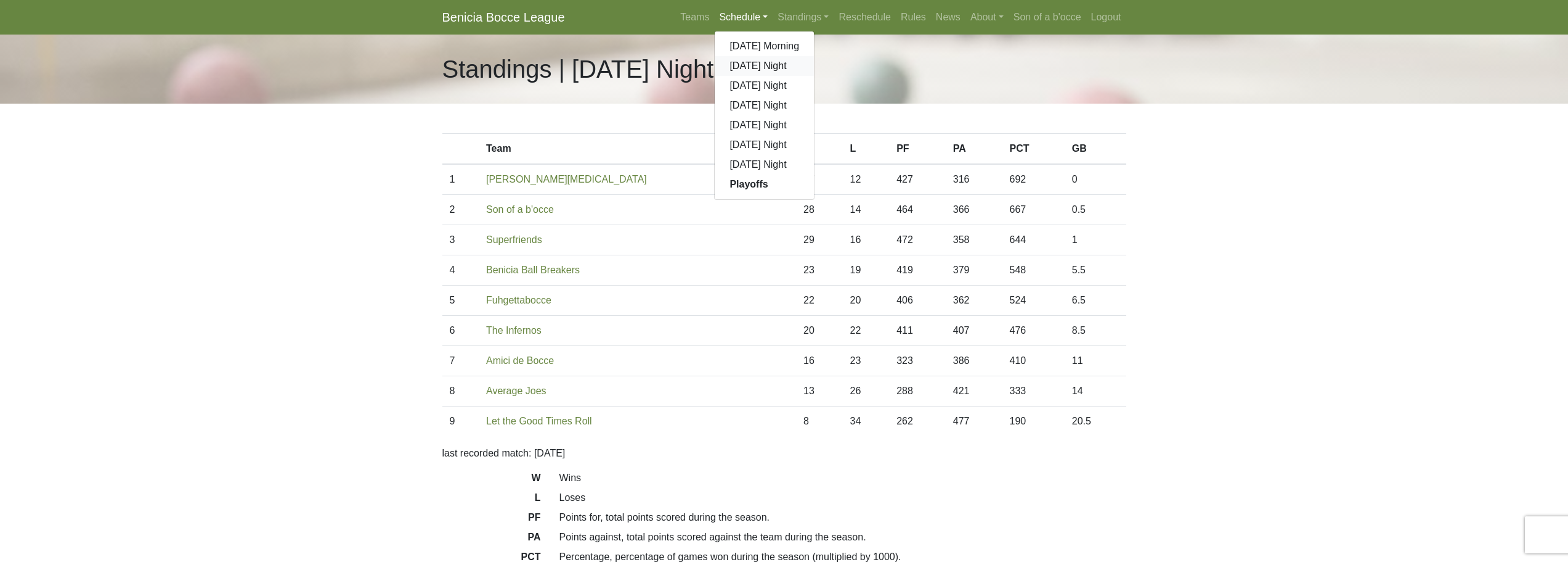
click at [745, 62] on link "[DATE] Night" at bounding box center [764, 66] width 99 height 20
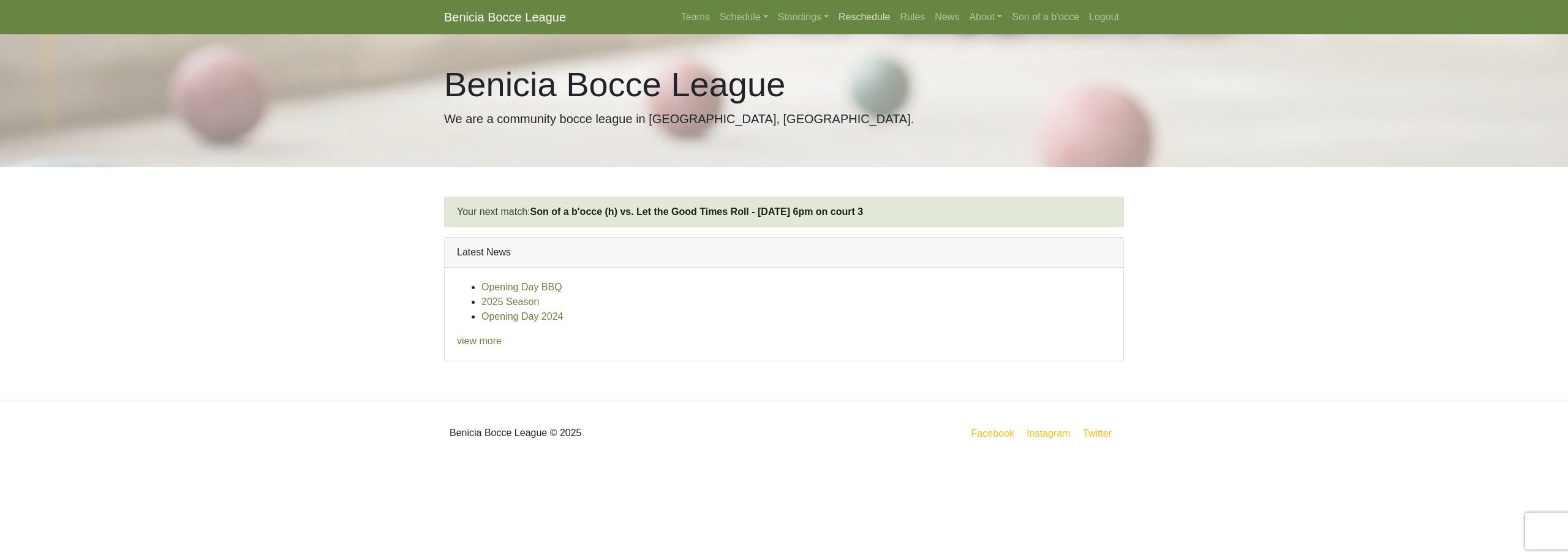
click at [851, 11] on link "Reschedule" at bounding box center [865, 17] width 62 height 25
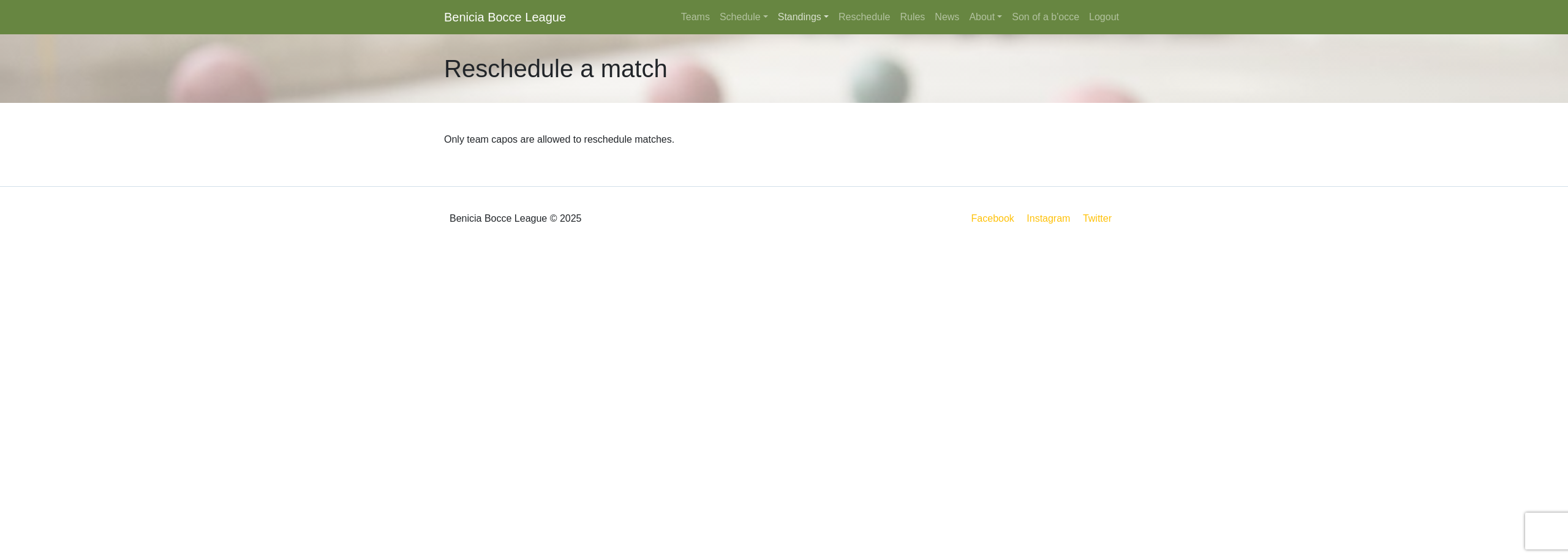
click at [809, 8] on link "Standings" at bounding box center [804, 17] width 61 height 25
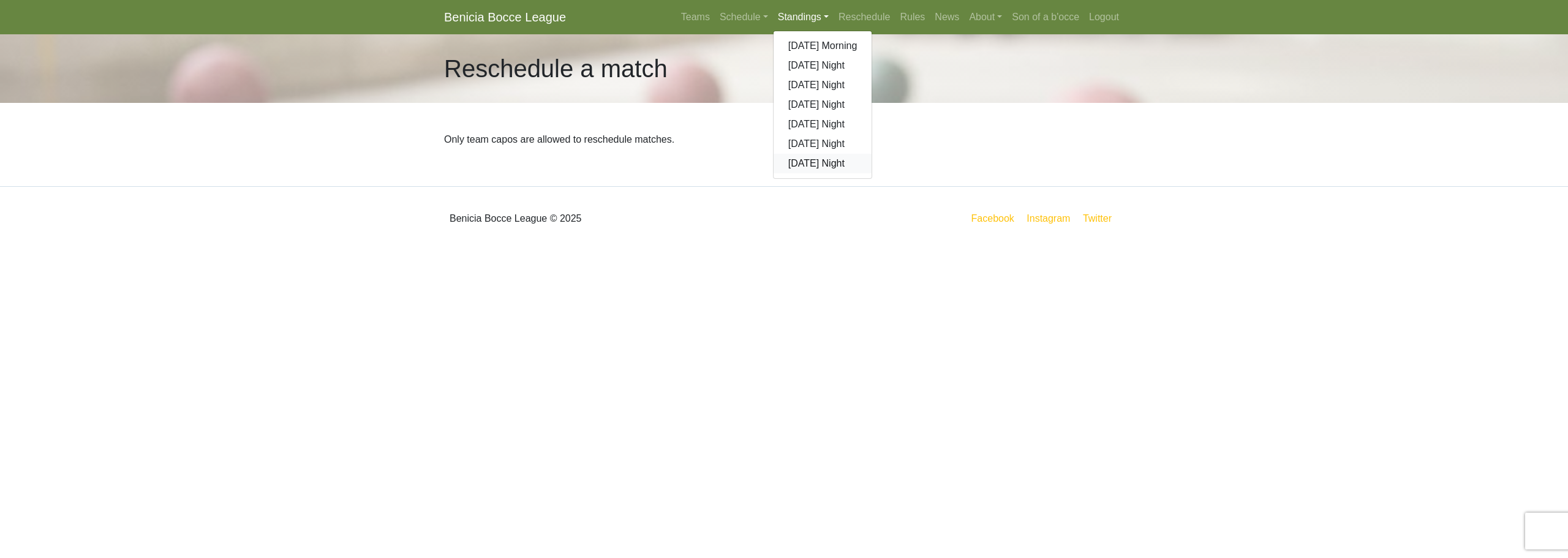
click at [818, 170] on link "[DATE] Night" at bounding box center [823, 163] width 99 height 20
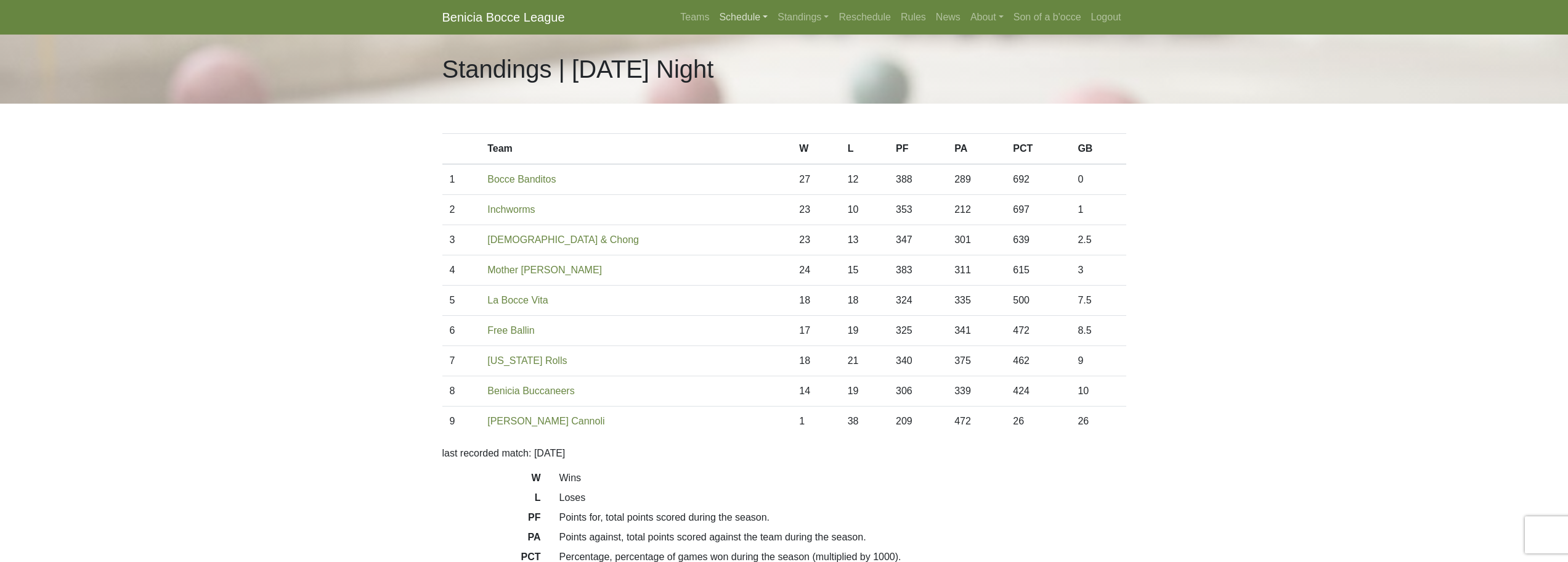
click at [740, 19] on link "Schedule" at bounding box center [743, 17] width 59 height 25
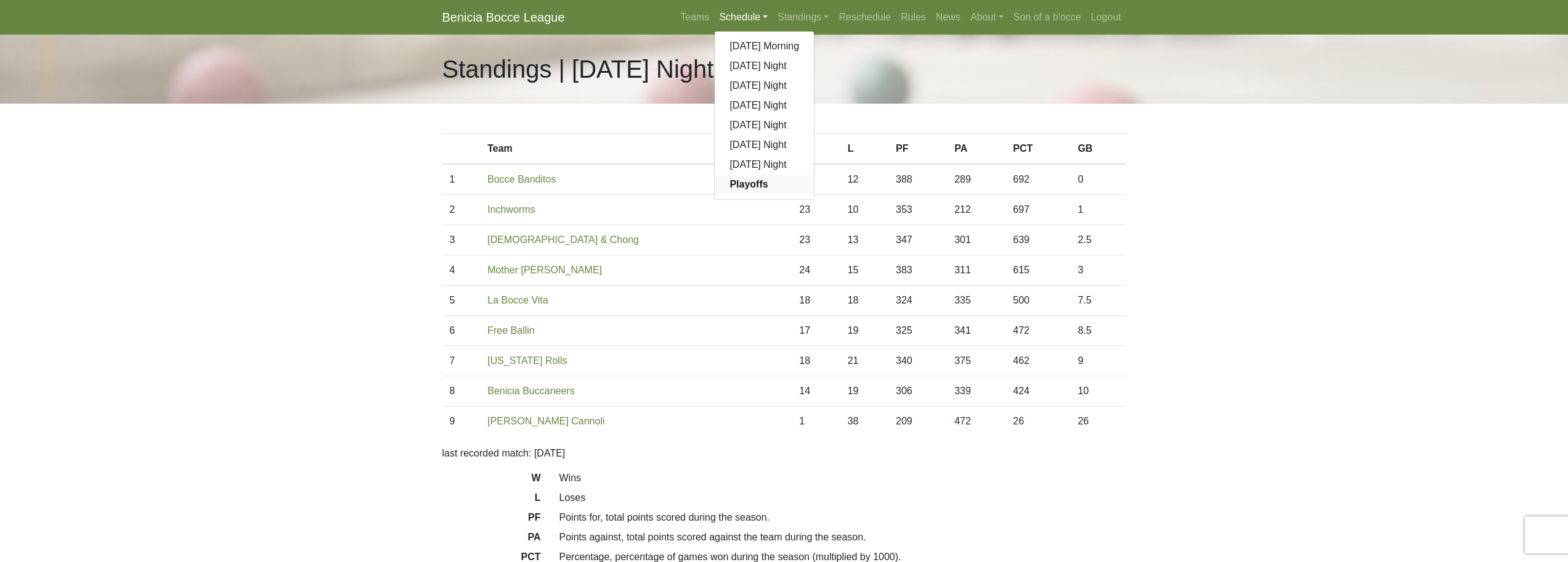
click at [735, 187] on strong "Playoffs" at bounding box center [749, 184] width 38 height 11
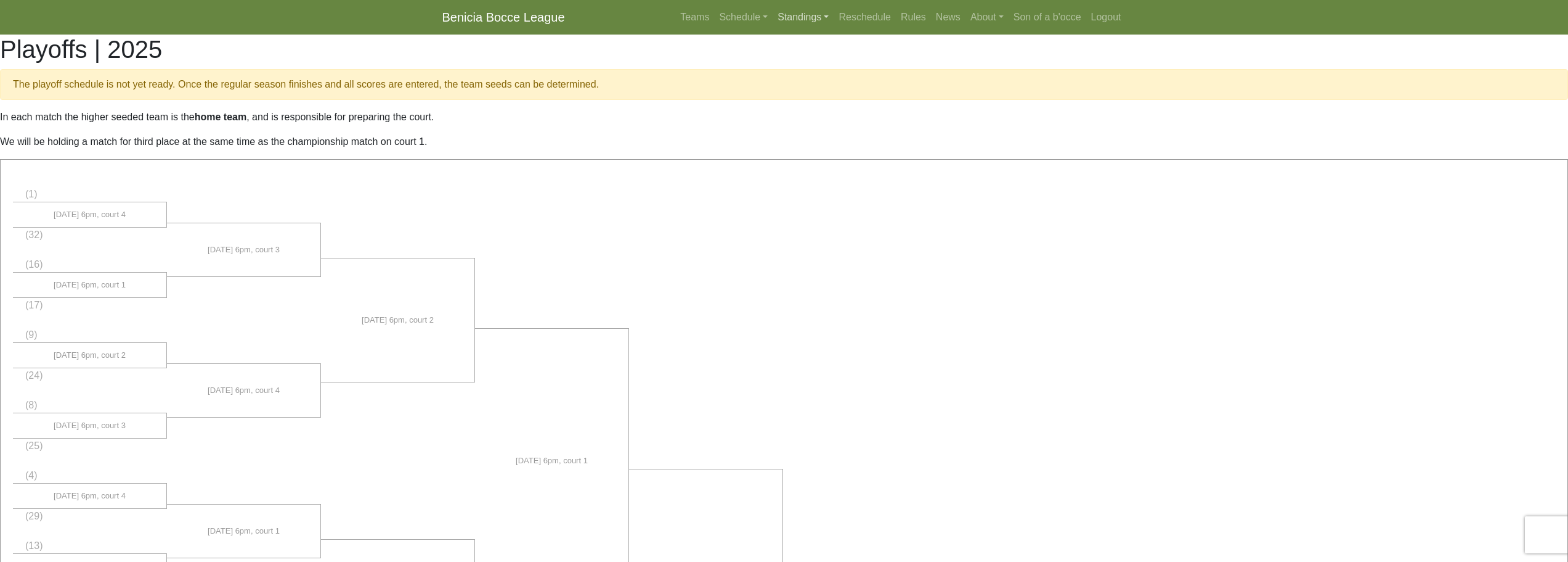
click at [797, 20] on link "Standings" at bounding box center [804, 17] width 61 height 25
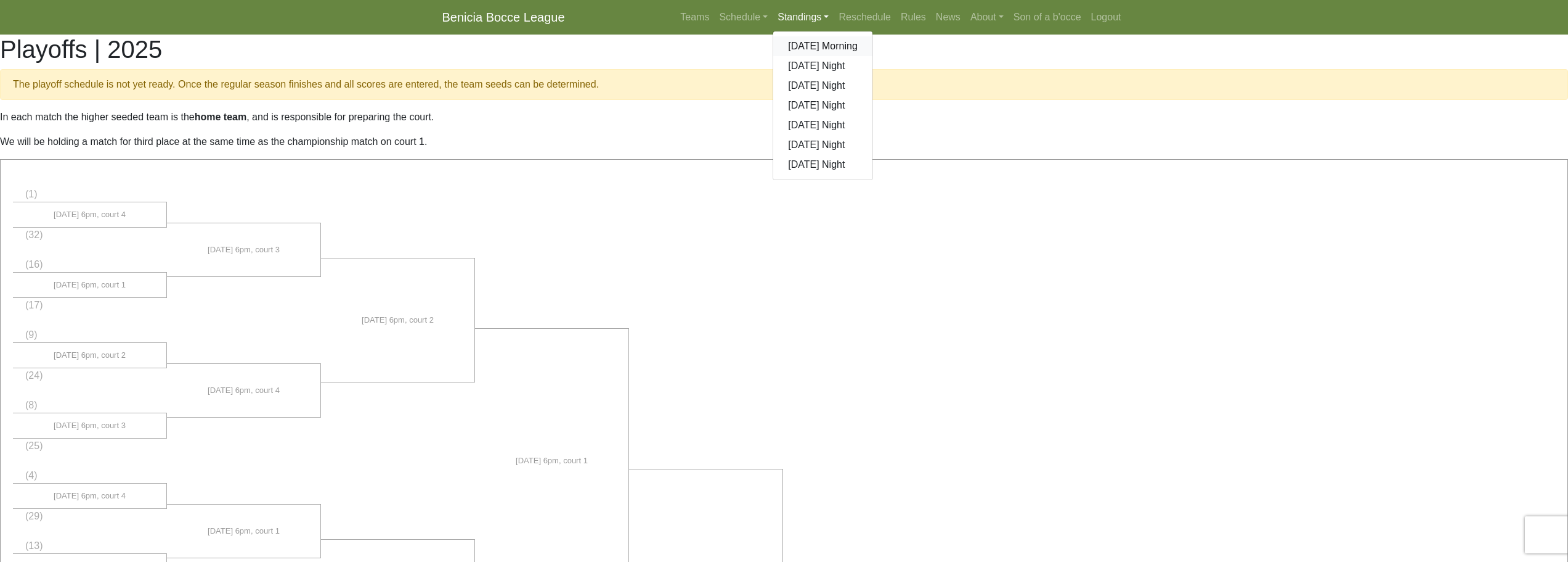
click at [811, 41] on link "[DATE] Morning" at bounding box center [823, 46] width 99 height 20
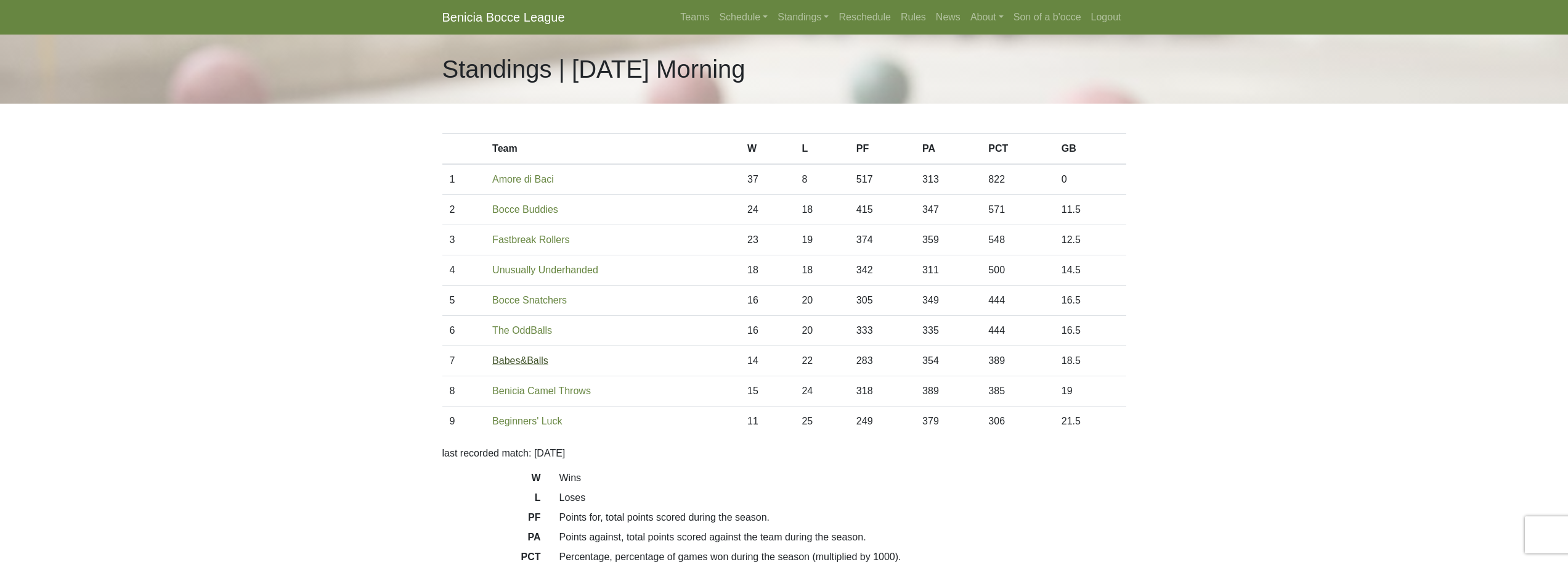
click at [509, 358] on link "Babes&Balls" at bounding box center [520, 360] width 56 height 11
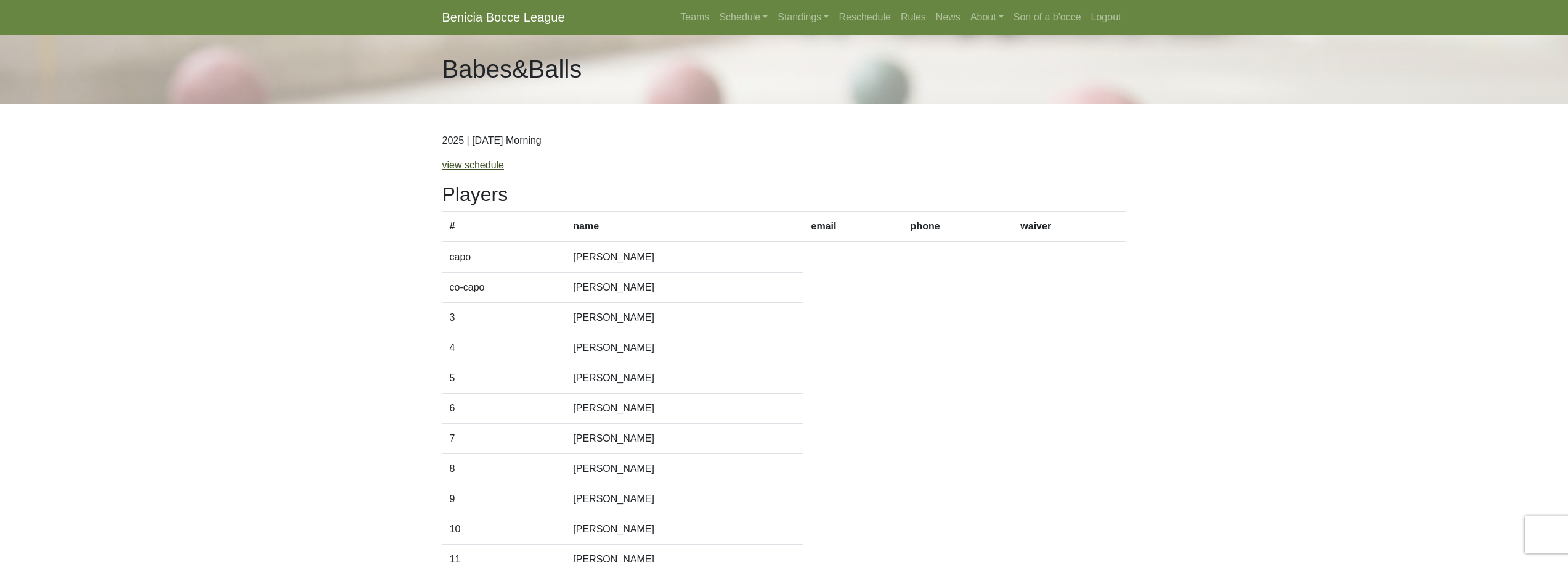
click at [463, 170] on link "view schedule" at bounding box center [474, 165] width 62 height 11
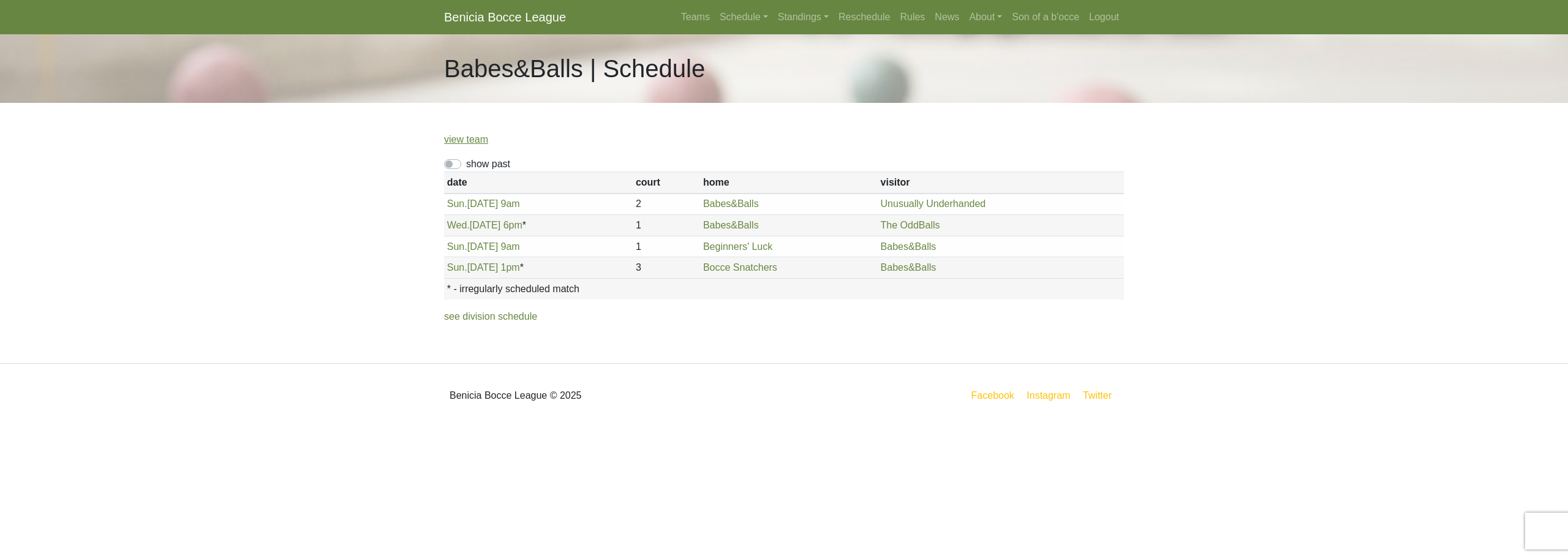
click at [466, 165] on label "show past" at bounding box center [488, 163] width 44 height 15
click at [466, 165] on input "show past" at bounding box center [470, 160] width 8 height 8
checkbox input "true"
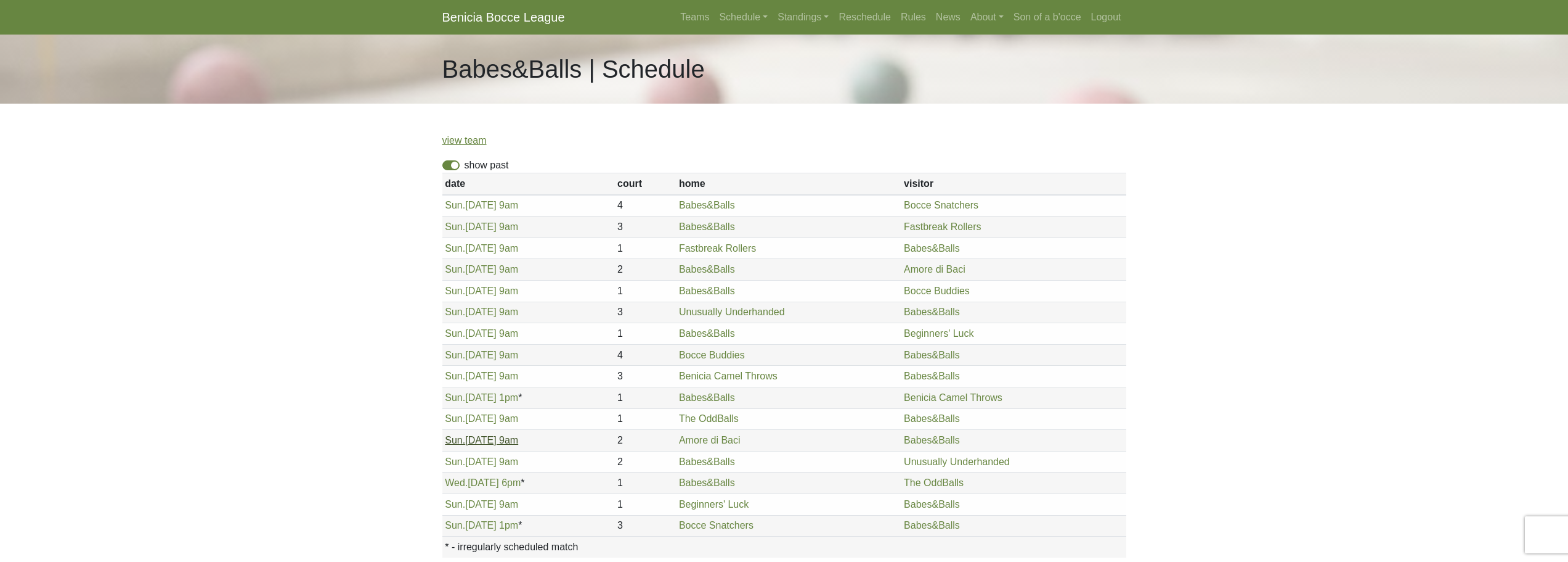
click at [489, 439] on link "Sun. 8/10, 9am" at bounding box center [481, 440] width 73 height 11
click at [362, 270] on body "Benicia Bocce League Teams Schedule Sunday Morning Sunday Night Monday Night Tu…" at bounding box center [784, 343] width 1568 height 686
click at [800, 11] on link "Standings" at bounding box center [804, 17] width 61 height 25
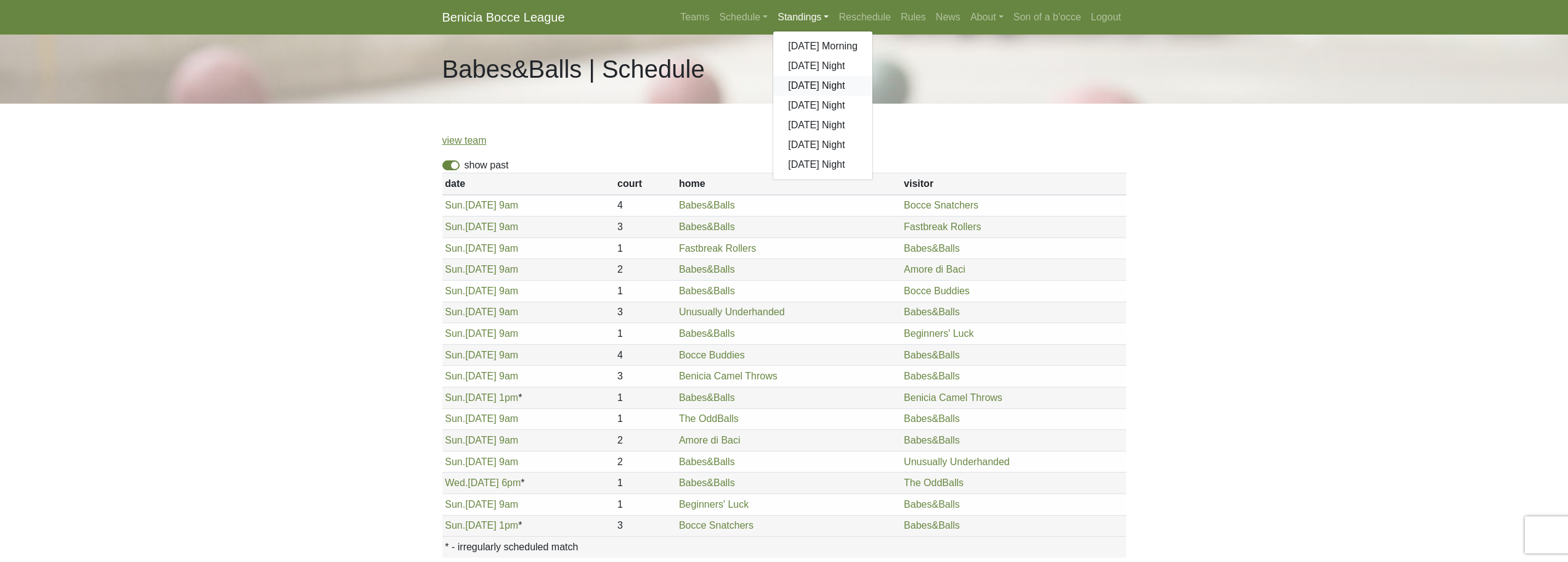
click at [811, 80] on link "[DATE] Night" at bounding box center [823, 86] width 99 height 20
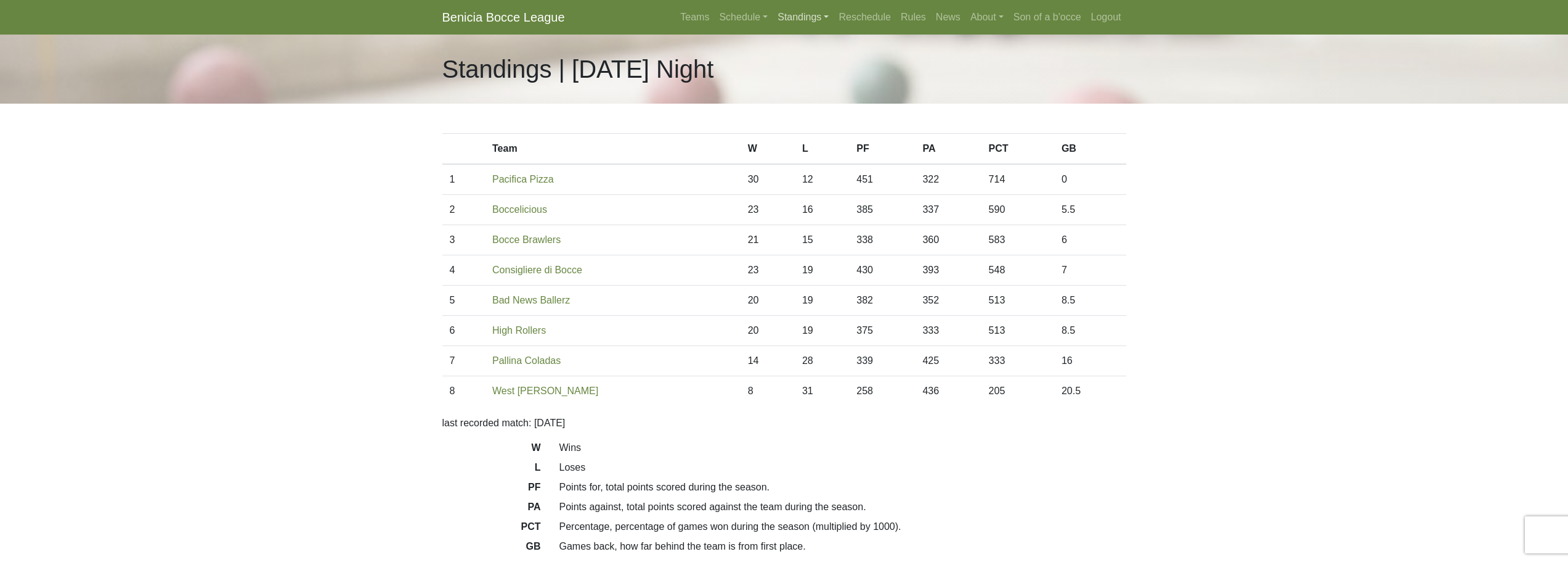
click at [814, 20] on link "Standings" at bounding box center [804, 17] width 61 height 25
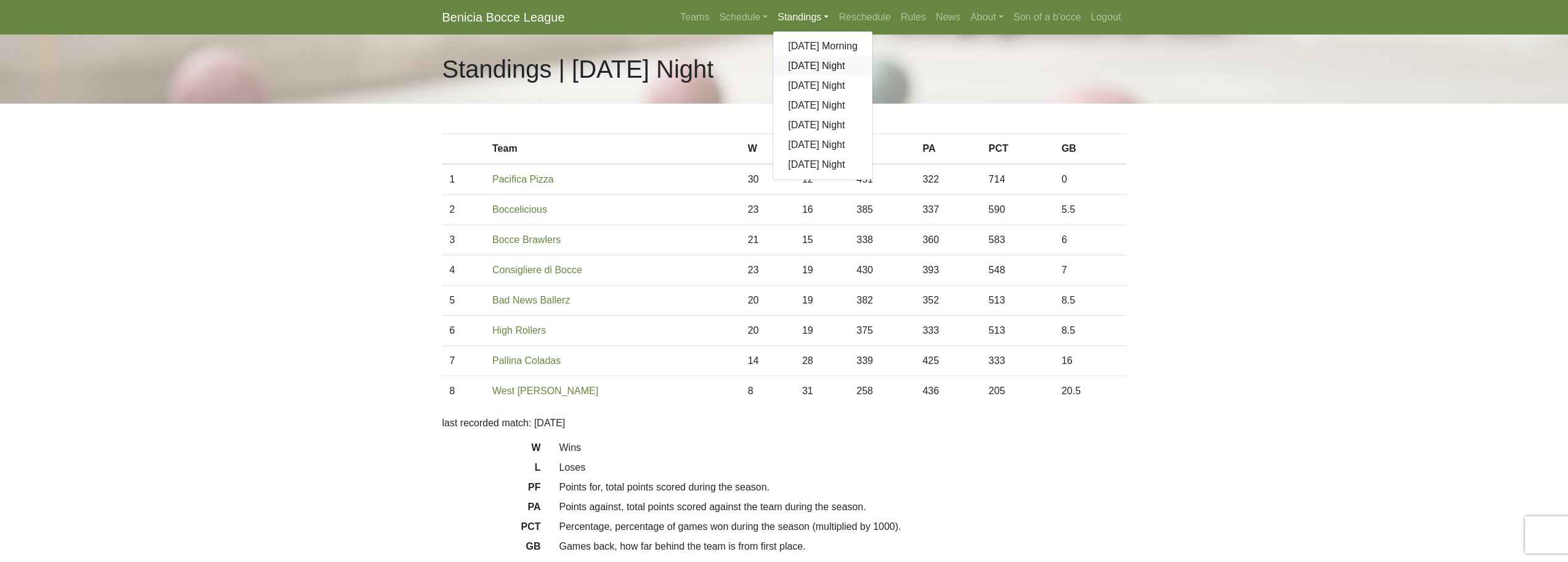
click at [817, 59] on link "[DATE] Night" at bounding box center [823, 66] width 99 height 20
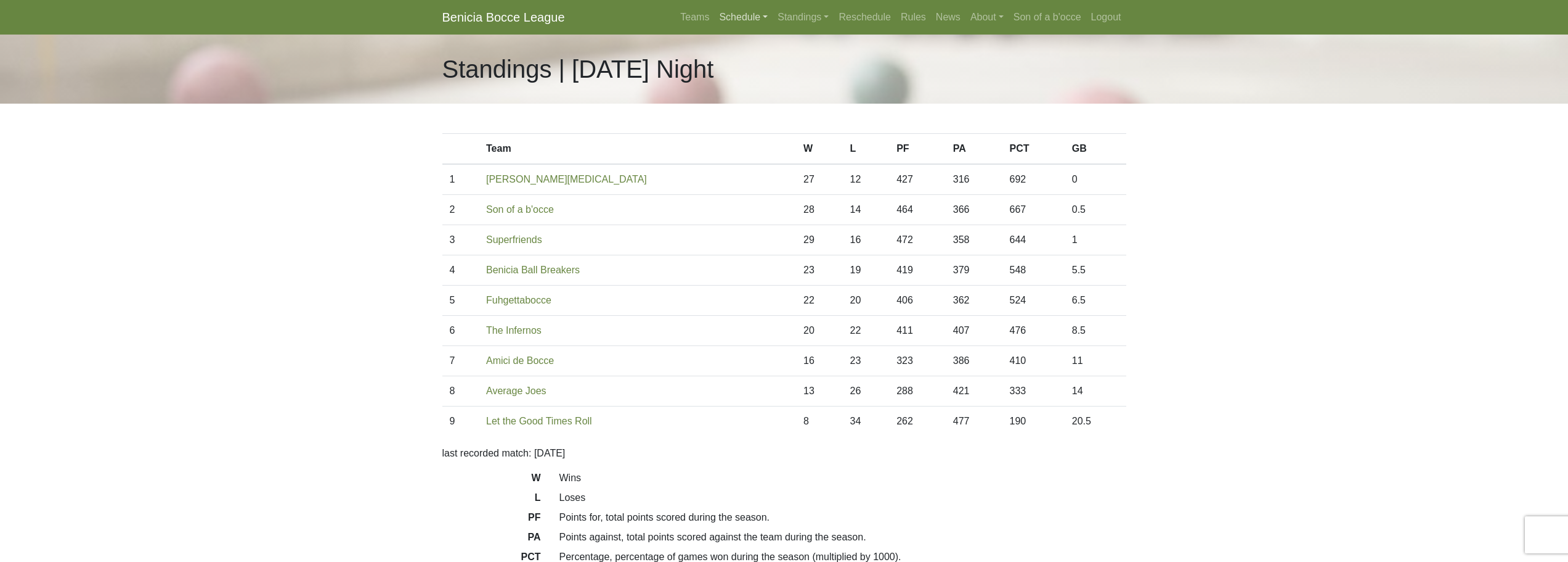
click at [755, 18] on link "Schedule" at bounding box center [743, 17] width 59 height 25
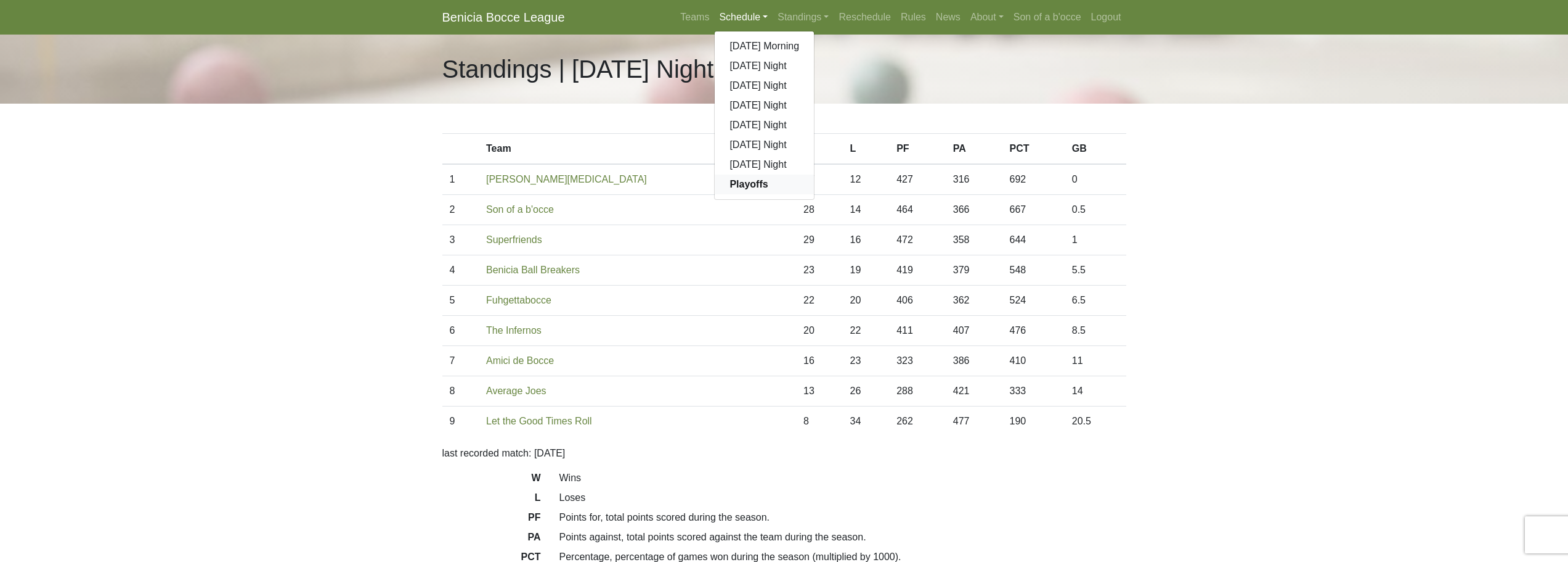
click at [751, 188] on strong "Playoffs" at bounding box center [749, 184] width 38 height 11
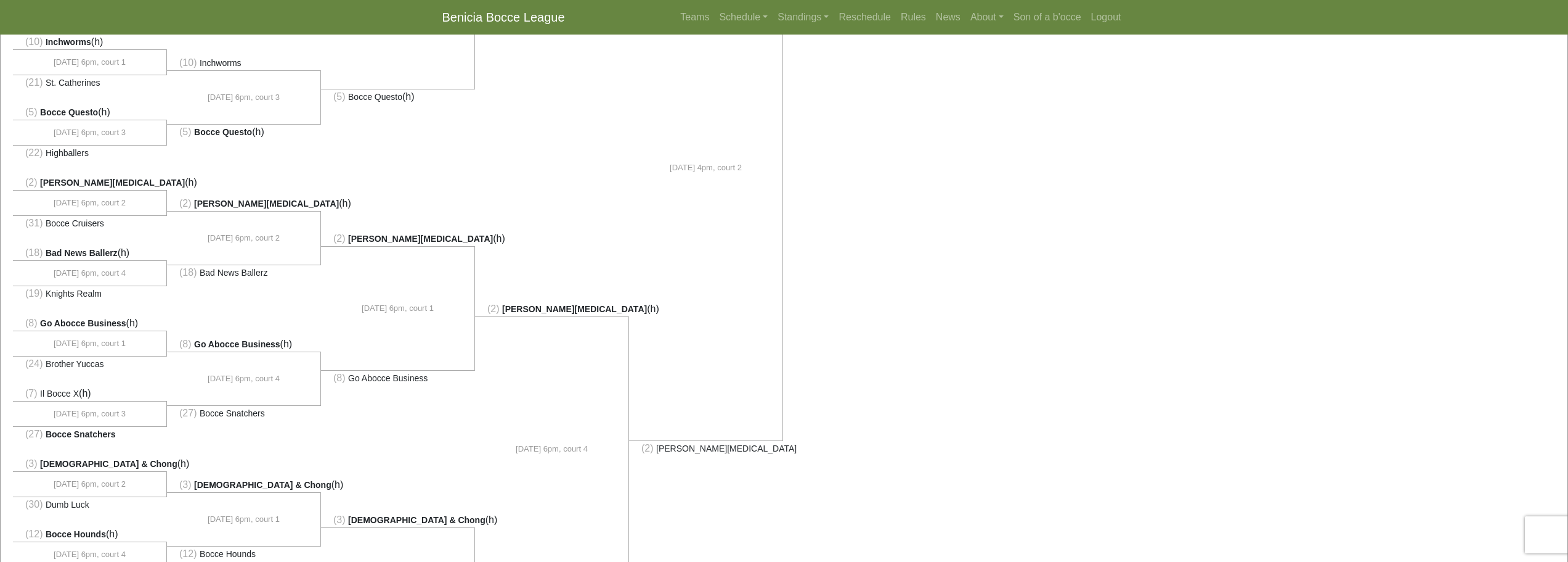
scroll to position [517, 0]
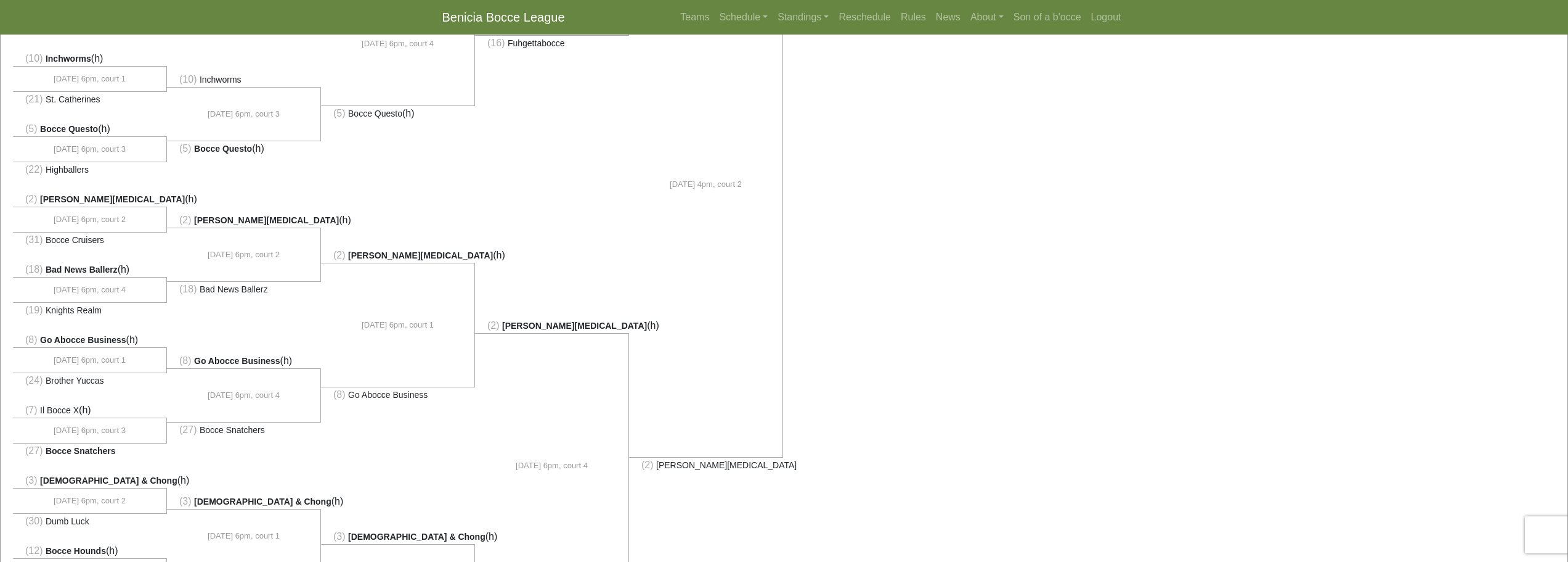
drag, startPoint x: 802, startPoint y: 106, endPoint x: 806, endPoint y: 86, distance: 20.4
click at [806, 86] on div "(1) Ball Busters (h) 9/3, 6pm, court 2" at bounding box center [784, 189] width 1567 height 1174
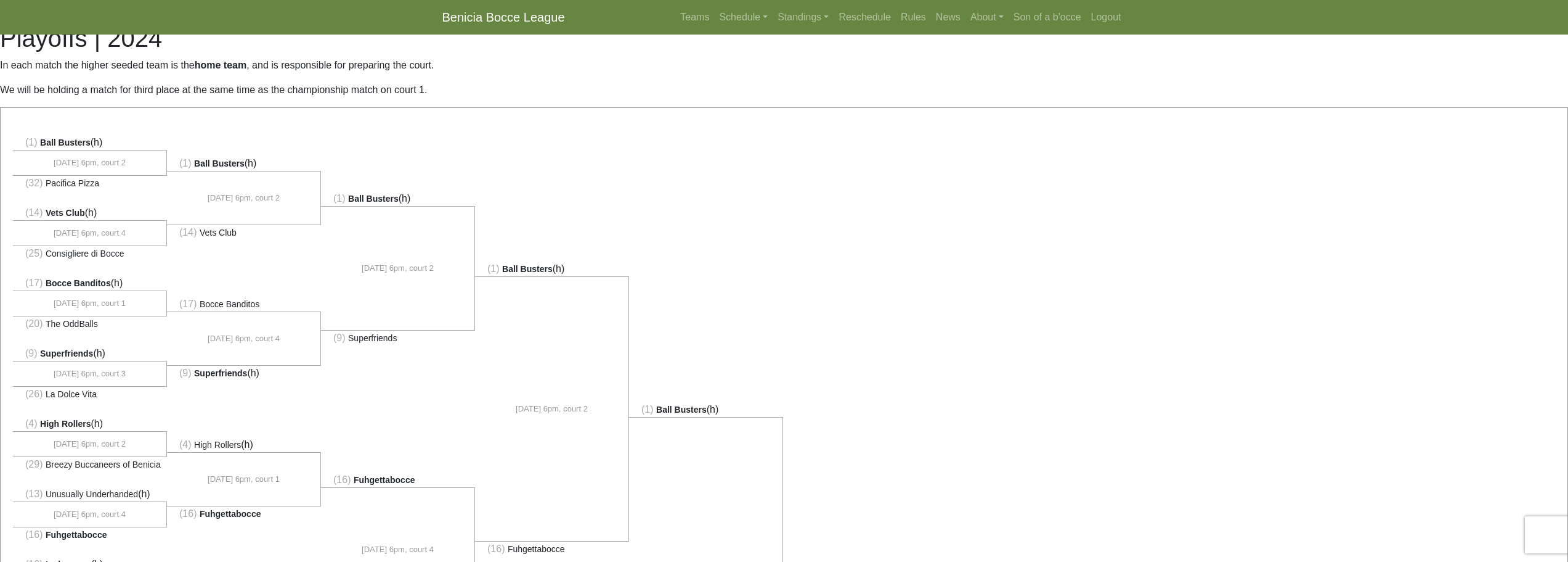
scroll to position [0, 0]
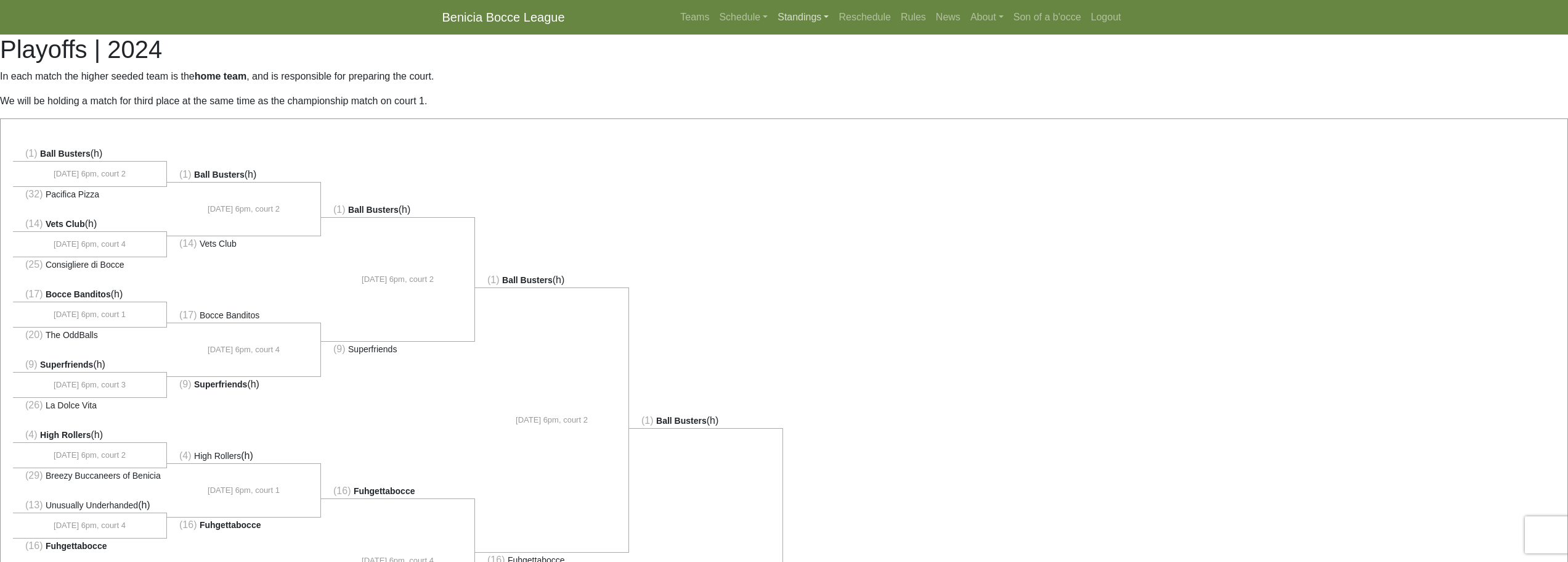
click at [821, 12] on link "Standings" at bounding box center [804, 17] width 61 height 25
click at [816, 49] on link "[DATE] Morning" at bounding box center [823, 46] width 99 height 20
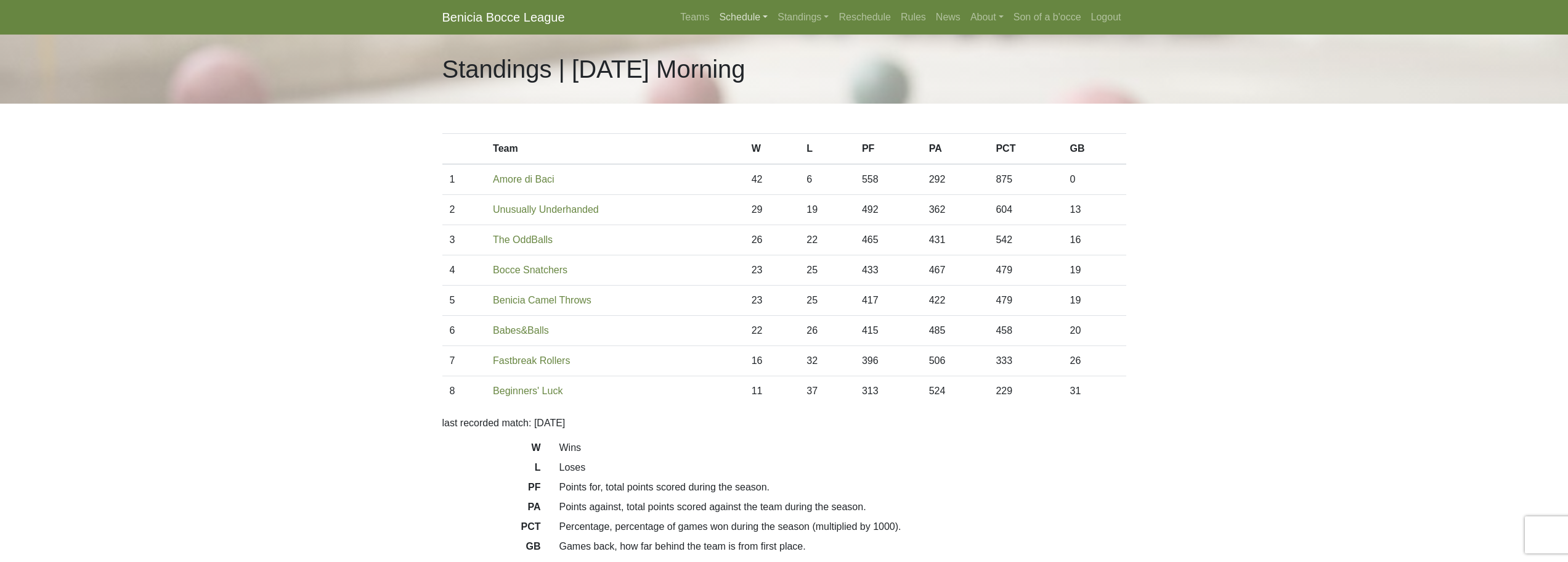
click at [750, 21] on link "Schedule" at bounding box center [743, 17] width 59 height 25
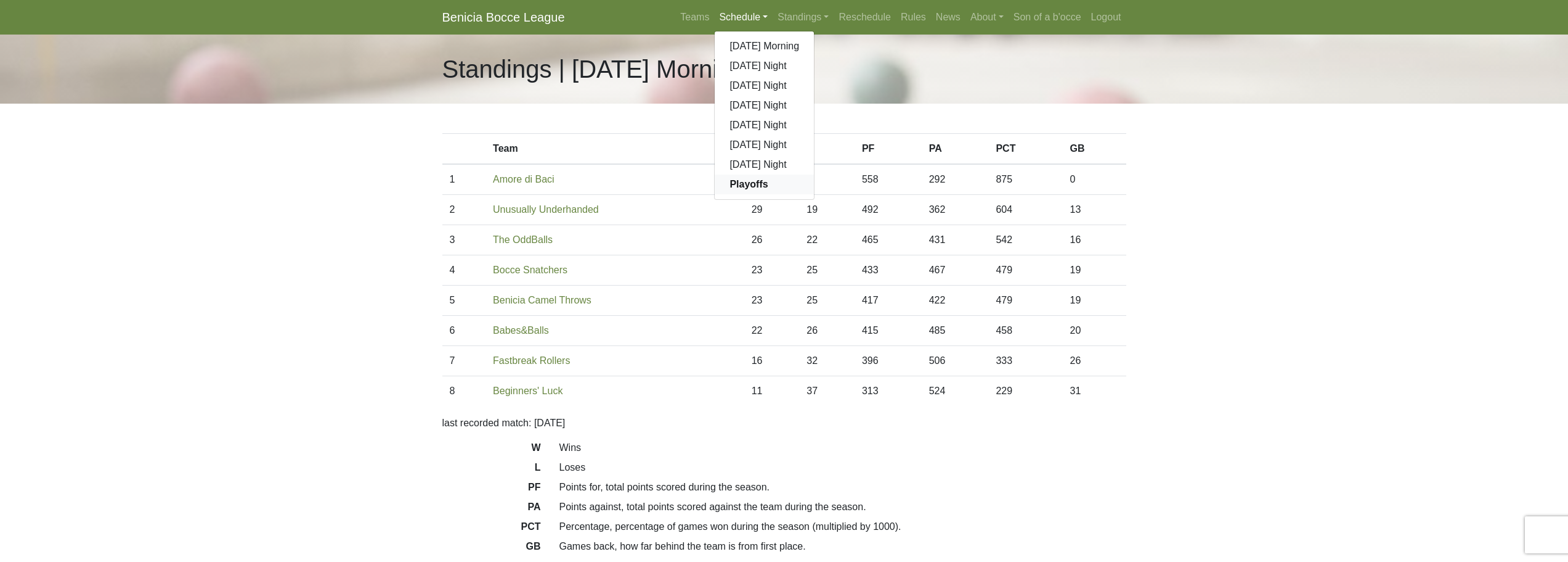
click at [736, 184] on strong "Playoffs" at bounding box center [749, 184] width 38 height 11
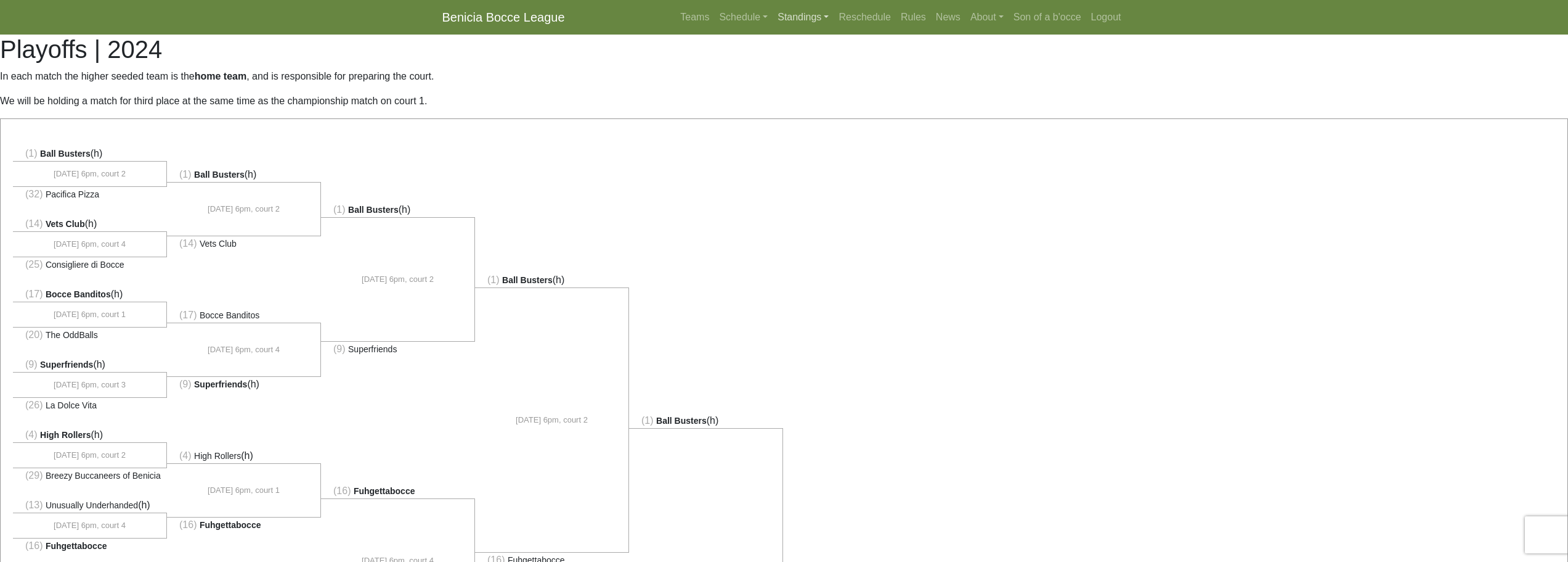
click at [813, 23] on link "Standings" at bounding box center [804, 17] width 61 height 25
click at [513, 77] on p "In each match the higher seeded team is the home team , and is responsible for …" at bounding box center [784, 76] width 1568 height 15
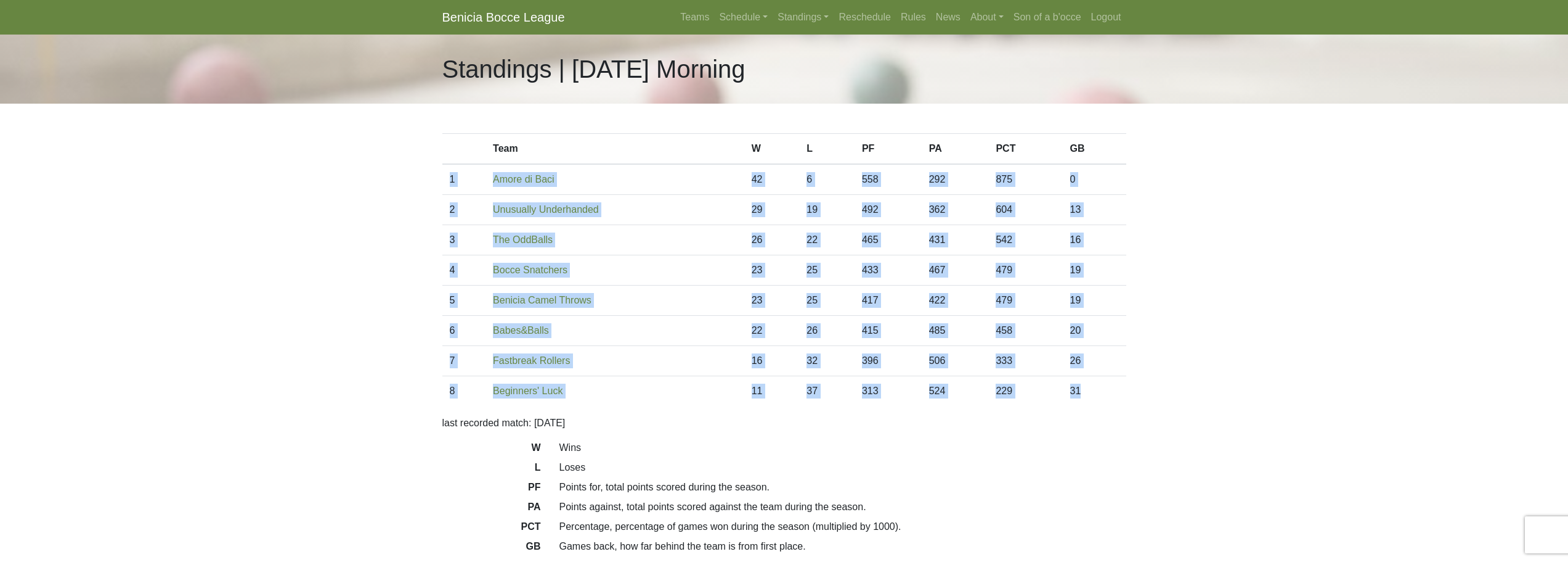
drag, startPoint x: 1121, startPoint y: 393, endPoint x: 449, endPoint y: 186, distance: 703.2
click at [449, 186] on tbody "1 Amore di Baci 42 6 558 292 875 0 2 Unusually Underhanded 29 19 492 362 604 13…" at bounding box center [784, 285] width 684 height 242
copy tbody "1 Amore di Baci 42 6 558 292 875 0 2 Unusually Underhanded 29 19 492 362 604 13…"
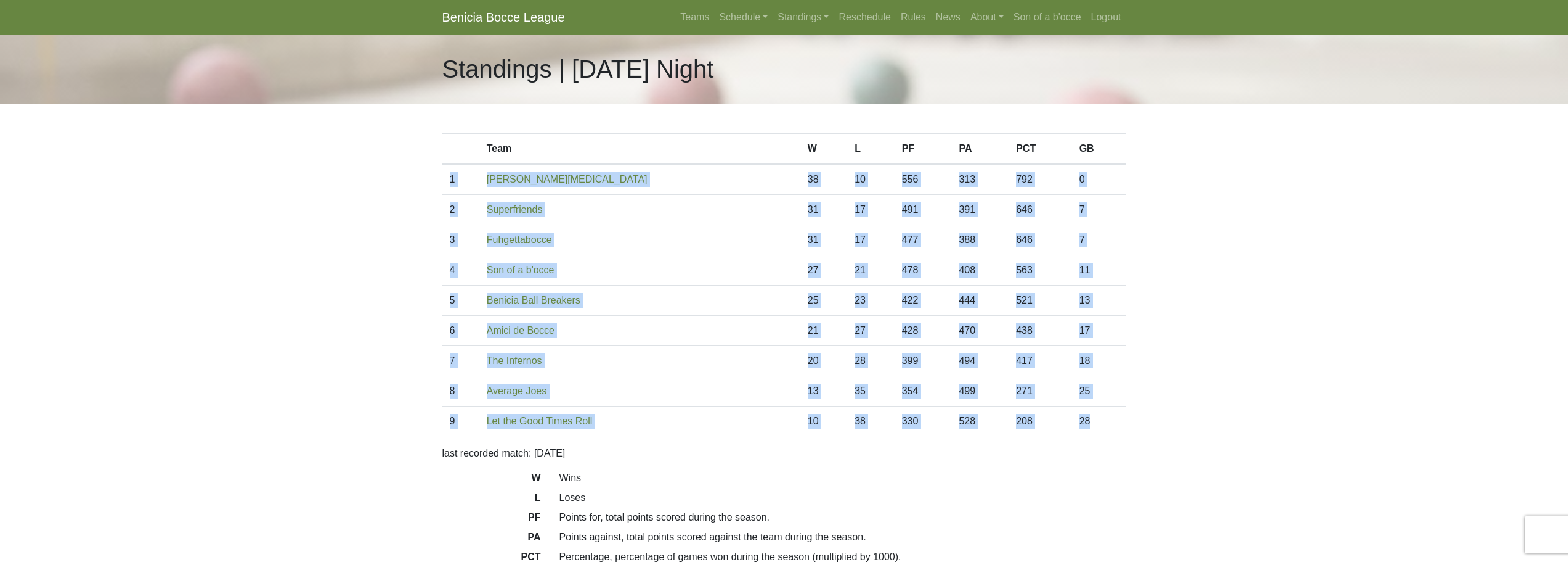
drag, startPoint x: 1091, startPoint y: 424, endPoint x: 452, endPoint y: 187, distance: 681.5
click at [452, 187] on tbody "1 Benicia [MEDICAL_DATA] 38 10 556 313 792 0 2 Superfriends 31 17 491 391 646 7…" at bounding box center [784, 299] width 684 height 272
copy tbody "1 Benicia [MEDICAL_DATA] 38 10 556 313 792 0 2 Superfriends 31 17 491 391 646 7…"
click at [794, 18] on link "Standings" at bounding box center [804, 17] width 61 height 25
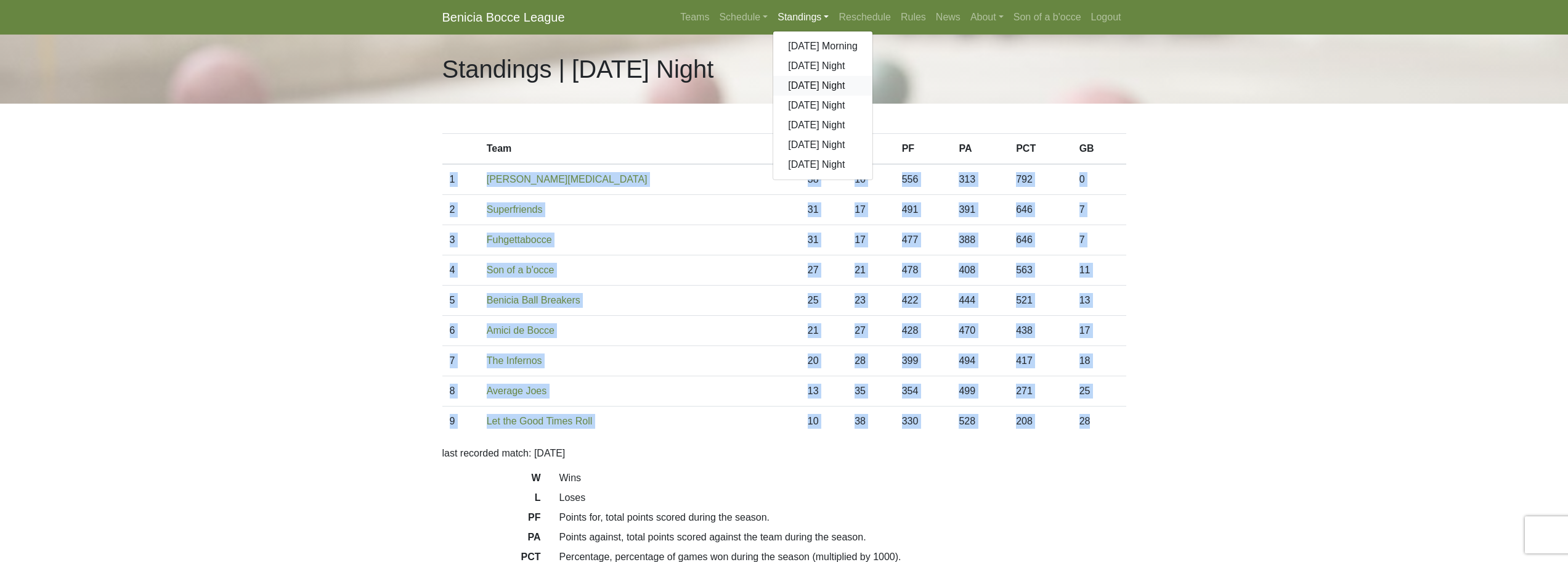
click at [816, 81] on link "[DATE] Night" at bounding box center [823, 86] width 99 height 20
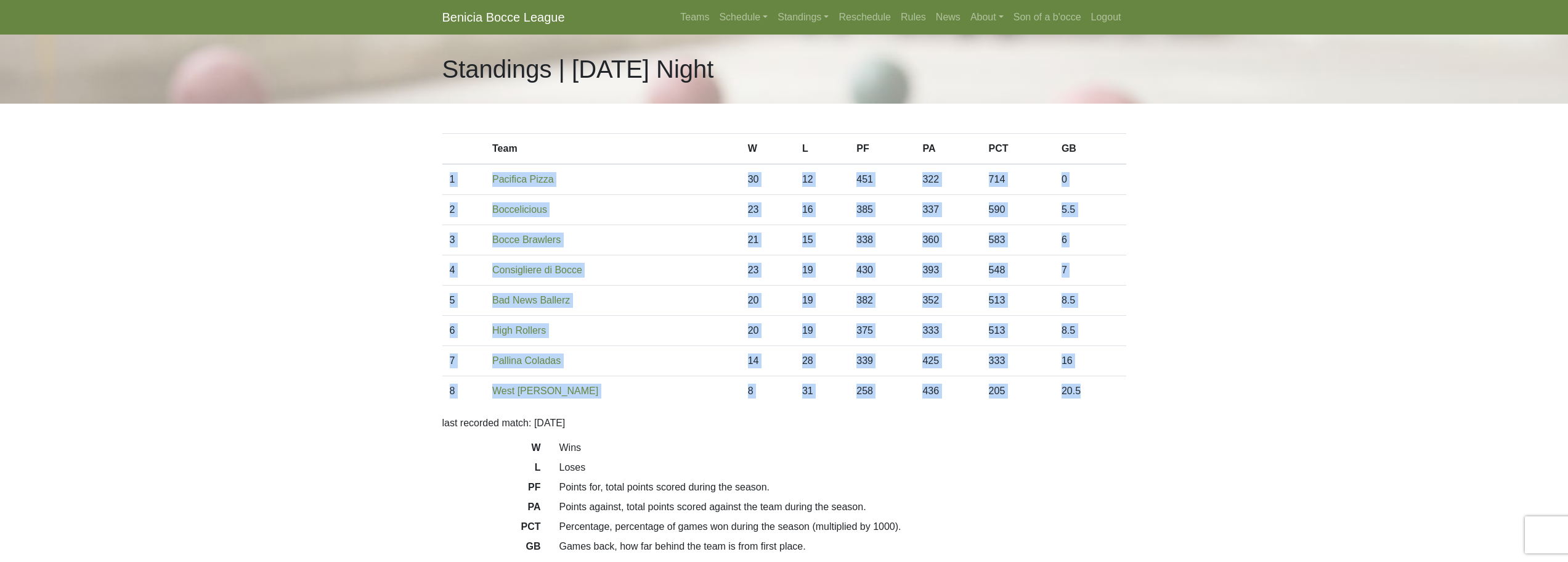
drag, startPoint x: 1114, startPoint y: 391, endPoint x: 449, endPoint y: 176, distance: 698.9
click at [449, 176] on tbody "1 Pacifica Pizza 30 12 451 322 714 0 2 Boccelicious 23 16 385 337 590 5.5 3 21 …" at bounding box center [784, 285] width 684 height 242
copy tbody "1 Pacifica Pizza 30 12 451 322 714 0 2 Boccelicious 23 16 385 337 590 5.5 3 Boc…"
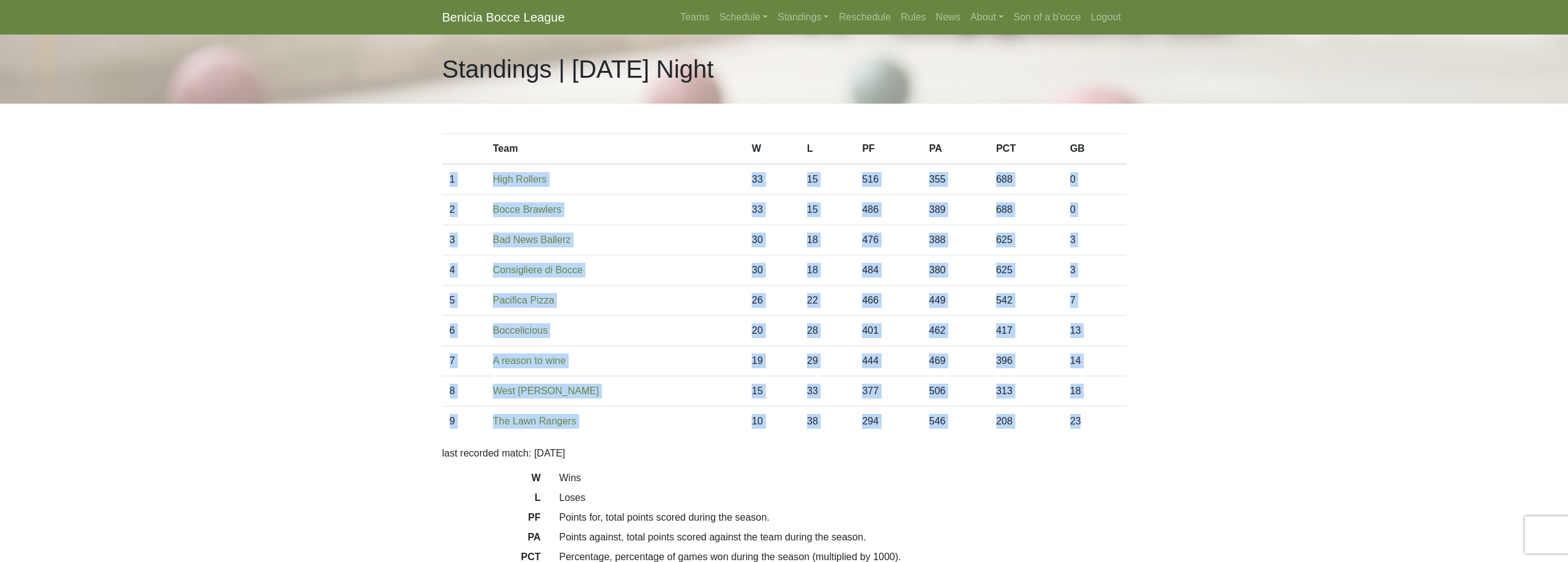
drag, startPoint x: 1095, startPoint y: 418, endPoint x: 446, endPoint y: 183, distance: 690.2
click at [446, 183] on tbody "1 High Rollers 33 15 516 355 688 0 2 Bocce Brawlers 33 15 486 389 688 0 3 30 18…" at bounding box center [784, 299] width 684 height 272
copy tbody "1 High Rollers 33 15 516 355 688 0 2 Bocce Brawlers 33 15 486 389 688 0 3 Bad N…"
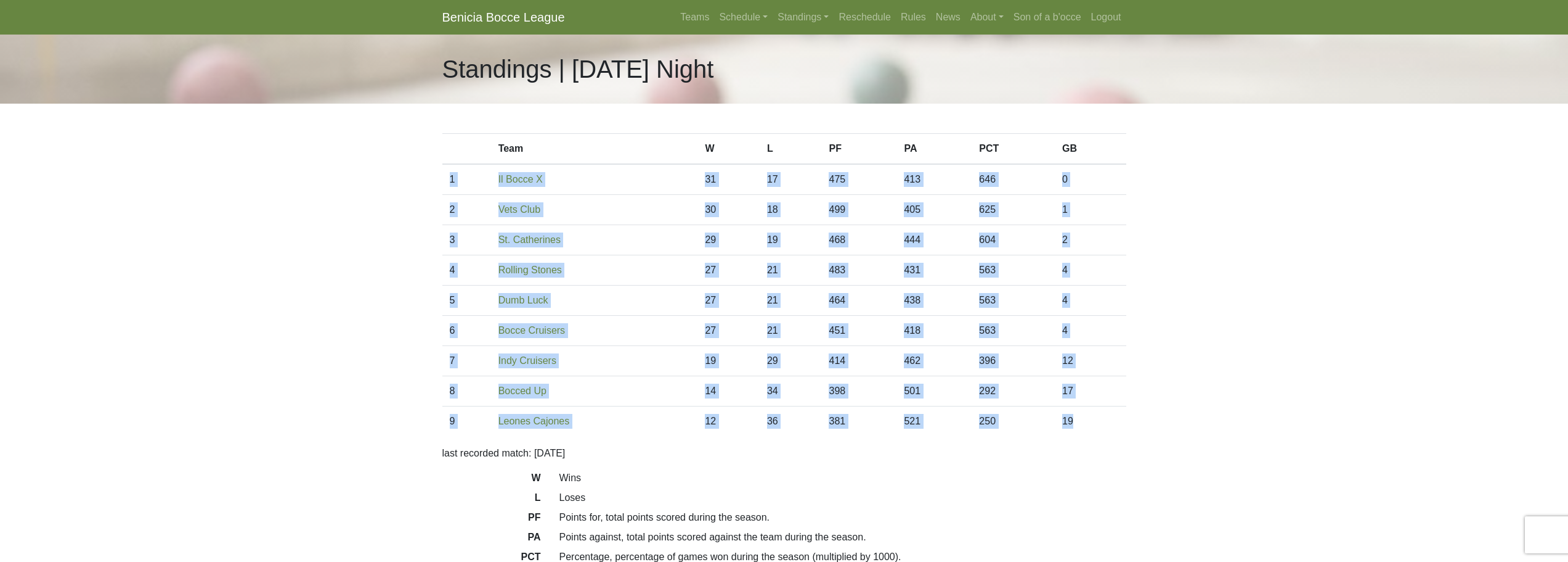
drag, startPoint x: 1108, startPoint y: 421, endPoint x: 450, endPoint y: 179, distance: 701.1
click at [450, 179] on tbody "1 Il Bocce X 31 17 475 413 646 0 2 Vets Club 30 18 499 405 1" at bounding box center [784, 299] width 684 height 272
copy tbody "1 Il Bocce X 31 17 475 413 646 0 2 Vets Club 30 18 499 405 625 1 3 St. Catherin…"
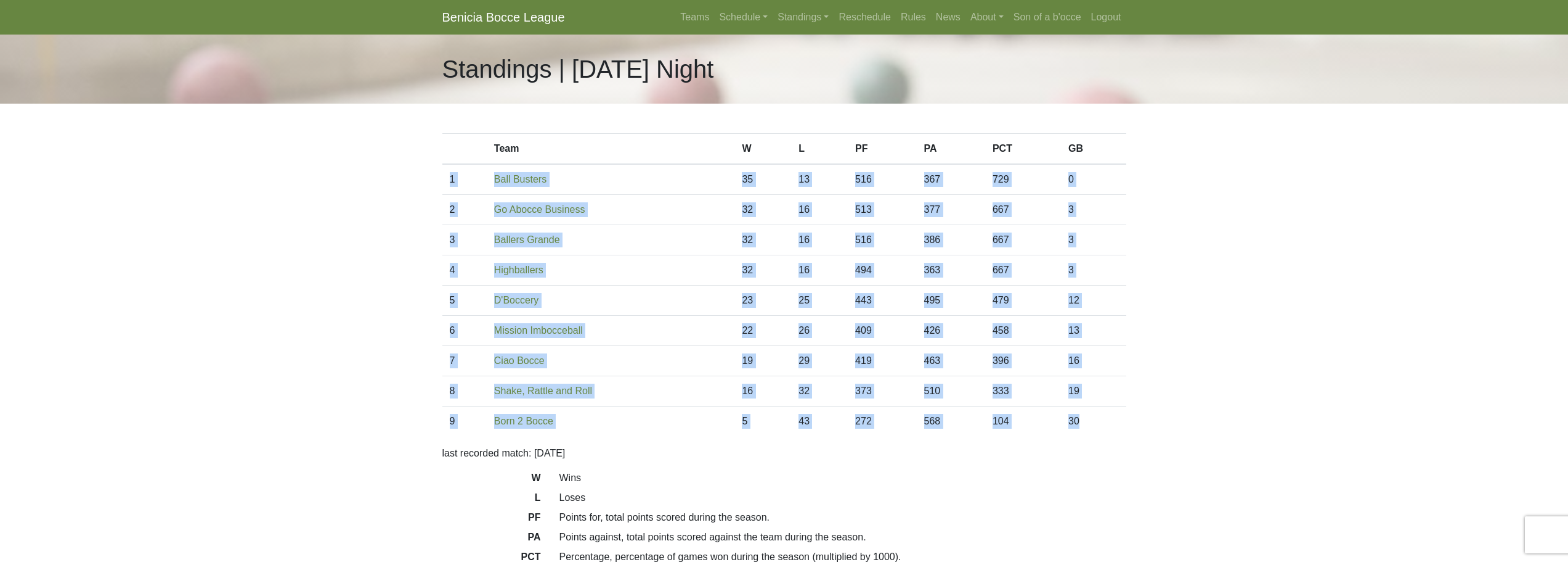
drag, startPoint x: 1091, startPoint y: 417, endPoint x: 449, endPoint y: 181, distance: 684.0
click at [449, 181] on tbody "1 Ball Busters 35 13 516 367 729 0 2 Go Abocce Business 32 16 513 377 667 3 3 3…" at bounding box center [784, 299] width 684 height 272
copy tbody "1 Ball Busters 35 13 516 367 729 0 2 Go Abocce Business 32 16 513 377 667 3 3 B…"
click at [797, 18] on link "Standings" at bounding box center [804, 17] width 61 height 25
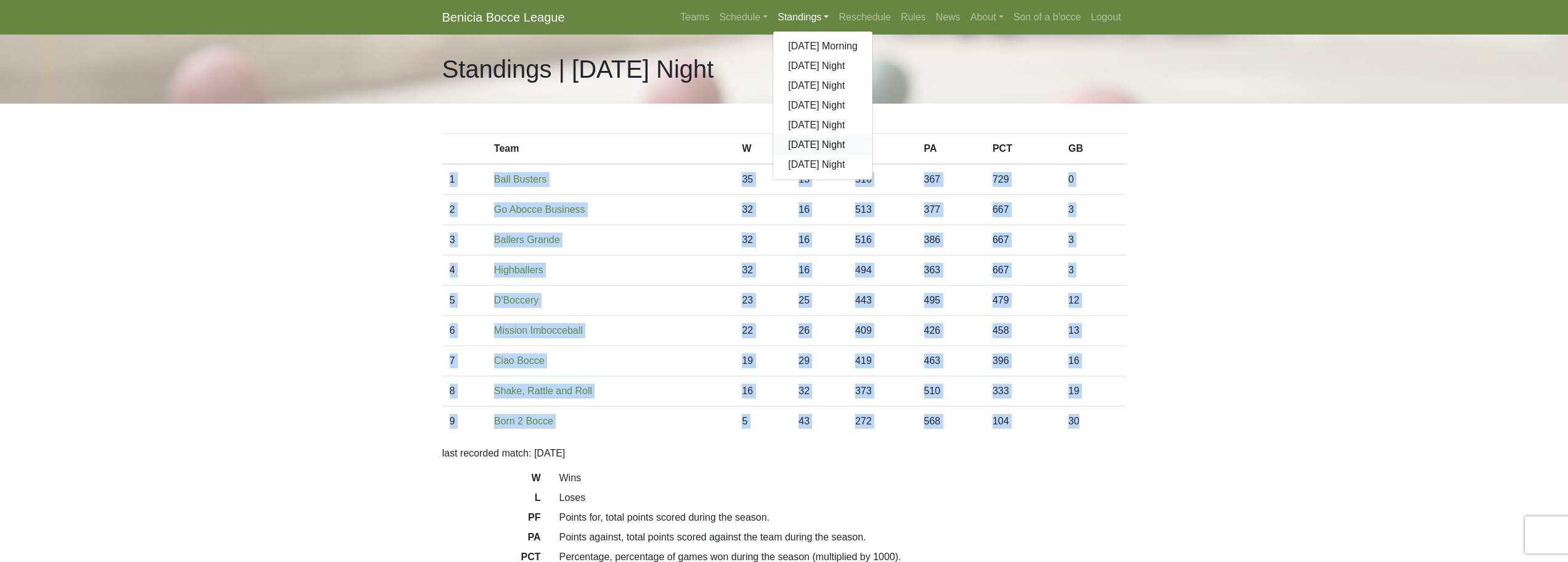
click at [814, 148] on link "[DATE] Night" at bounding box center [823, 145] width 99 height 20
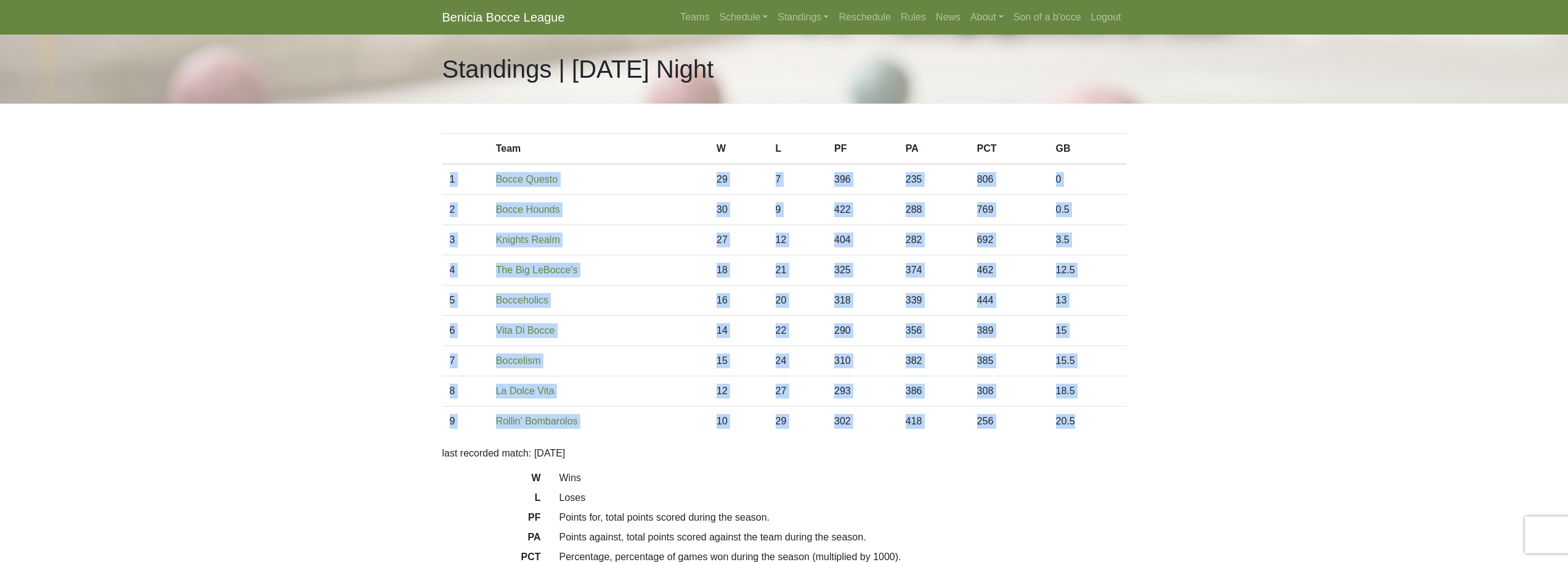
drag, startPoint x: 1091, startPoint y: 422, endPoint x: 452, endPoint y: 184, distance: 681.9
click at [452, 184] on tbody "1 Bocce Questo 29 7 396 235 806 0 2 Bocce Hounds 30 9 422 288 769 0.5 3 27 12 4…" at bounding box center [784, 299] width 684 height 272
copy tbody "1 Bocce Questo 29 7 396 235 806 0 2 Bocce Hounds 30 9 422 288 769 0.5 3 Knights…"
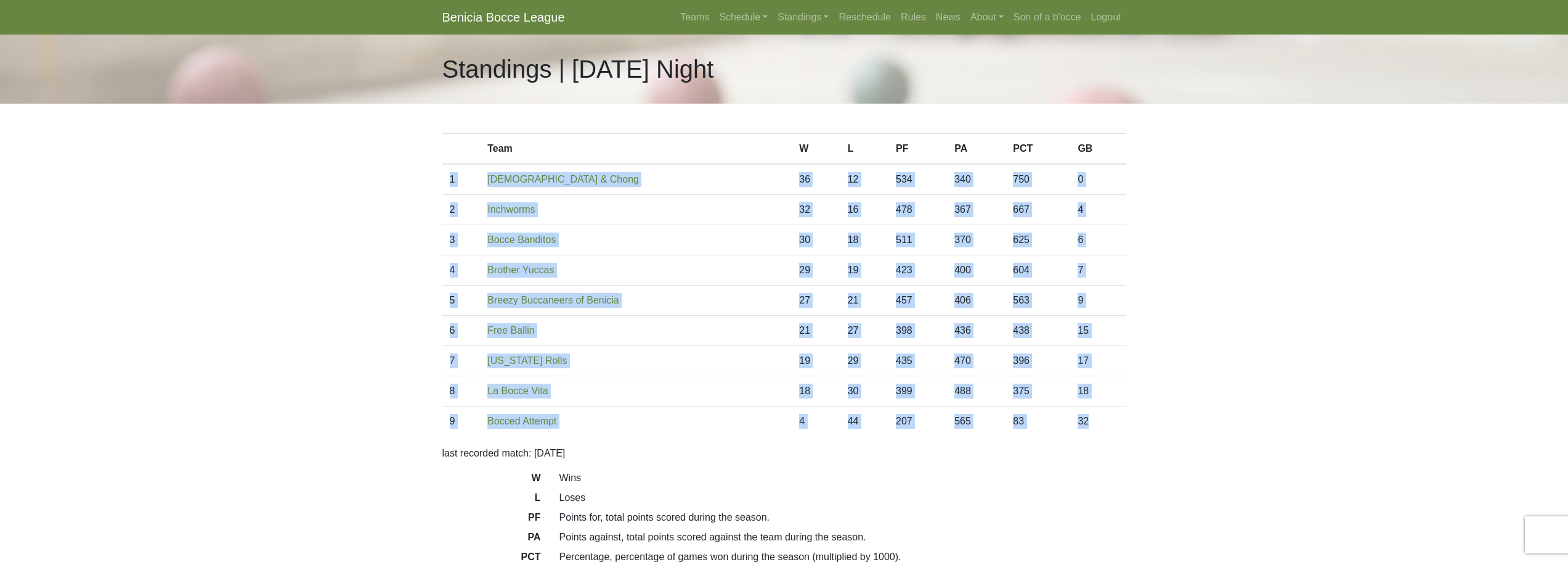
drag, startPoint x: 1100, startPoint y: 419, endPoint x: 449, endPoint y: 183, distance: 692.5
click at [449, 183] on tbody "1 Bocheech & Chong 36 12 534 340 750 0 2 Inchworms 32 16 478 367 667 4 3 30 18 …" at bounding box center [784, 299] width 684 height 272
copy tbody "1 [DEMOGRAPHIC_DATA] & Chong 36 12 534 340 750 0 2 Inchworms 32 16 478 367 667 …"
click at [745, 13] on link "Schedule" at bounding box center [743, 17] width 59 height 25
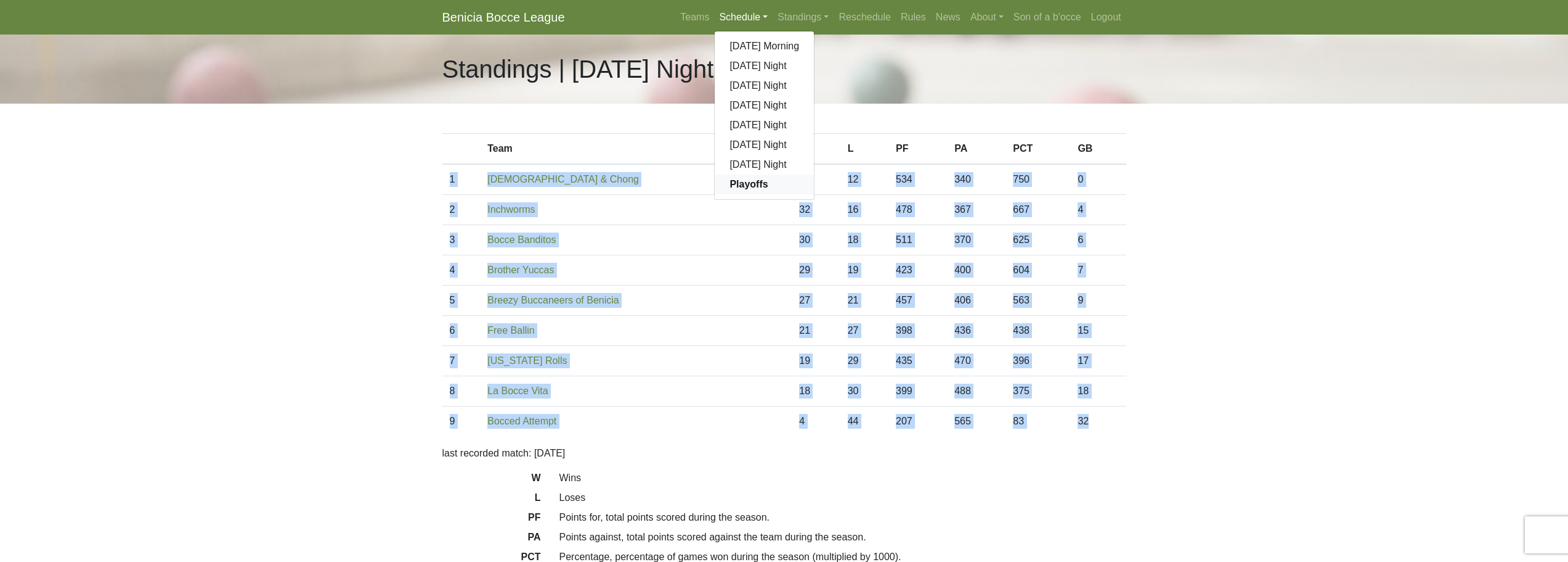
click at [745, 190] on link "Playoffs" at bounding box center [764, 184] width 99 height 20
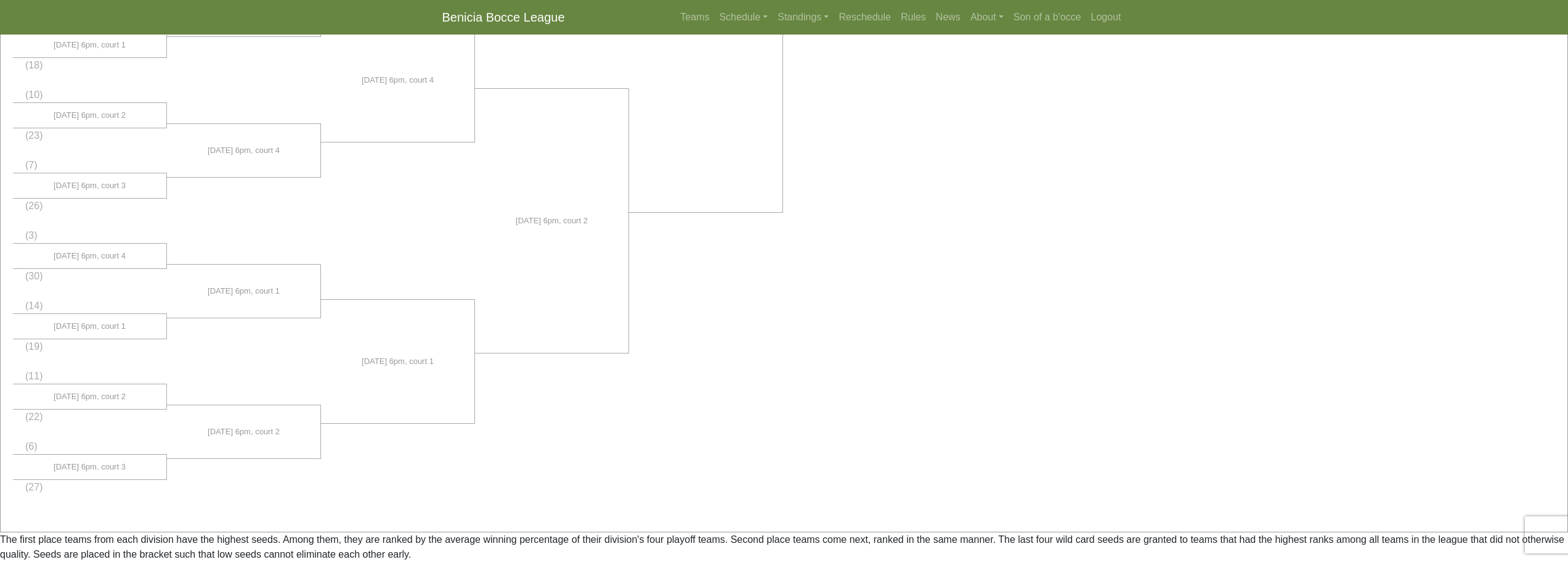
scroll to position [822, 0]
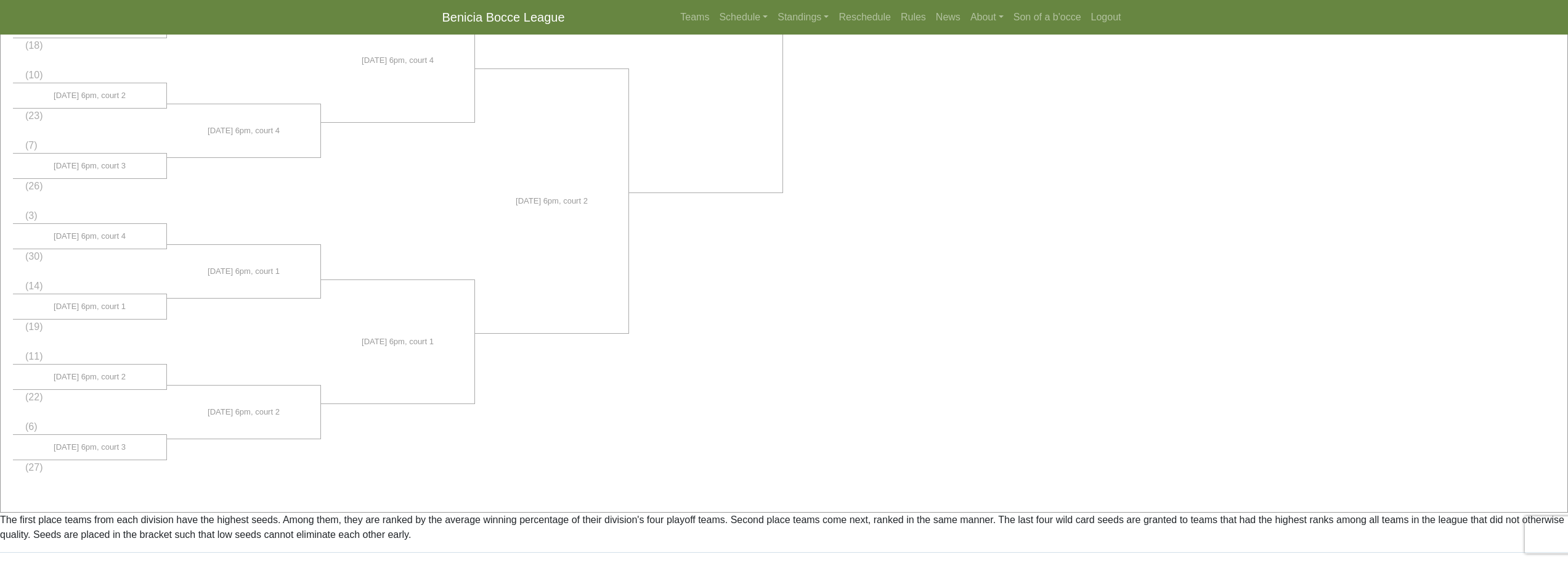
click at [101, 213] on li "(3)" at bounding box center [89, 216] width 154 height 16
click at [264, 233] on li at bounding box center [243, 237] width 154 height 16
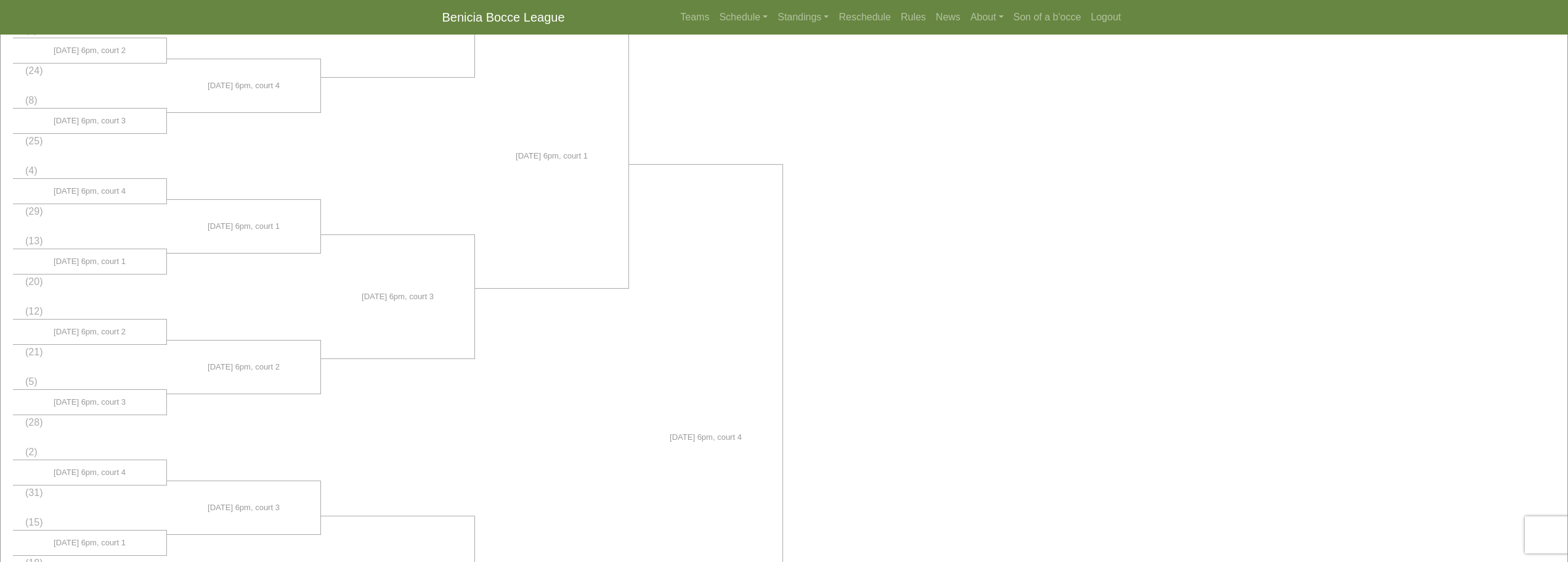
scroll to position [329, 0]
